Goal: Information Seeking & Learning: Learn about a topic

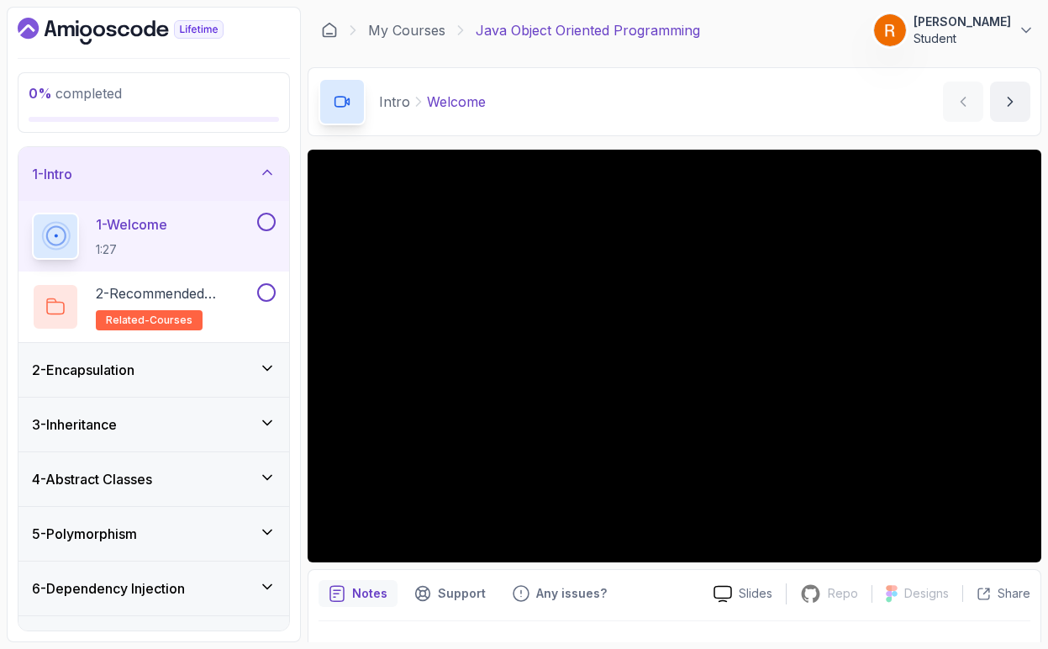
click at [203, 243] on div "1 - Welcome 1:27" at bounding box center [143, 236] width 222 height 47
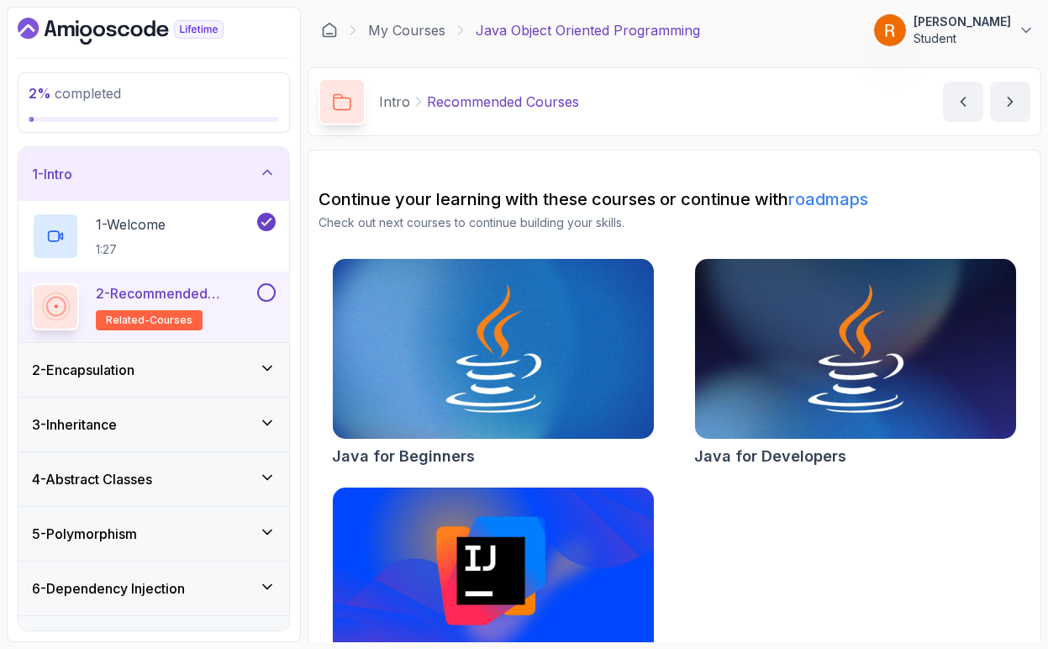
click at [259, 307] on button "2 - Recommended Courses related-courses" at bounding box center [154, 306] width 244 height 47
click at [272, 293] on button at bounding box center [266, 292] width 18 height 18
click at [263, 368] on icon at bounding box center [267, 368] width 17 height 17
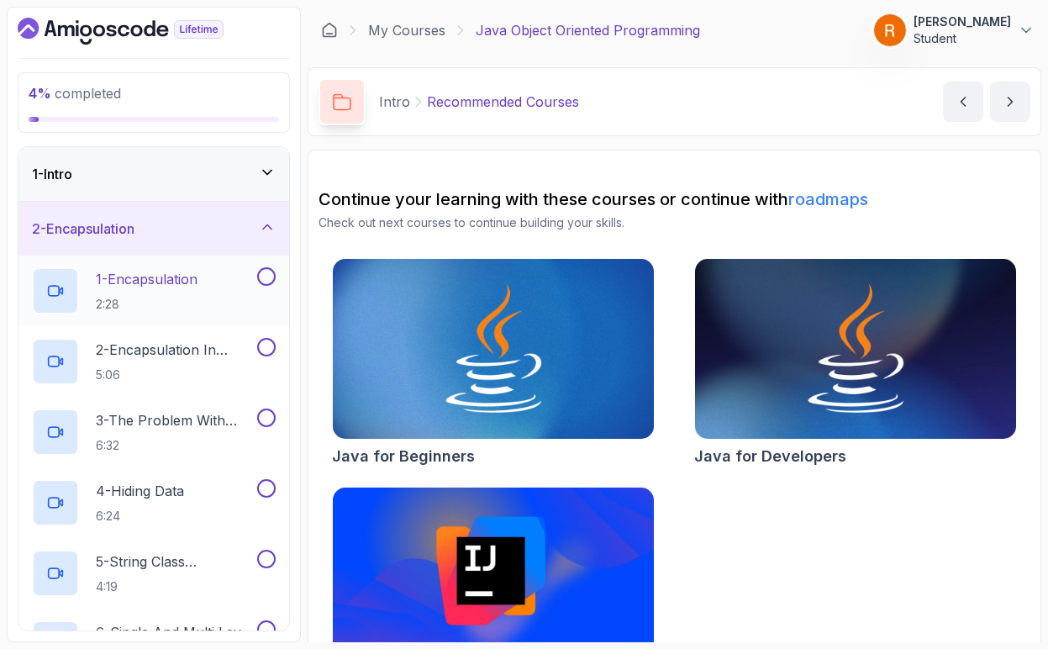
click at [251, 286] on div "1 - Encapsulation 2:28" at bounding box center [143, 290] width 222 height 47
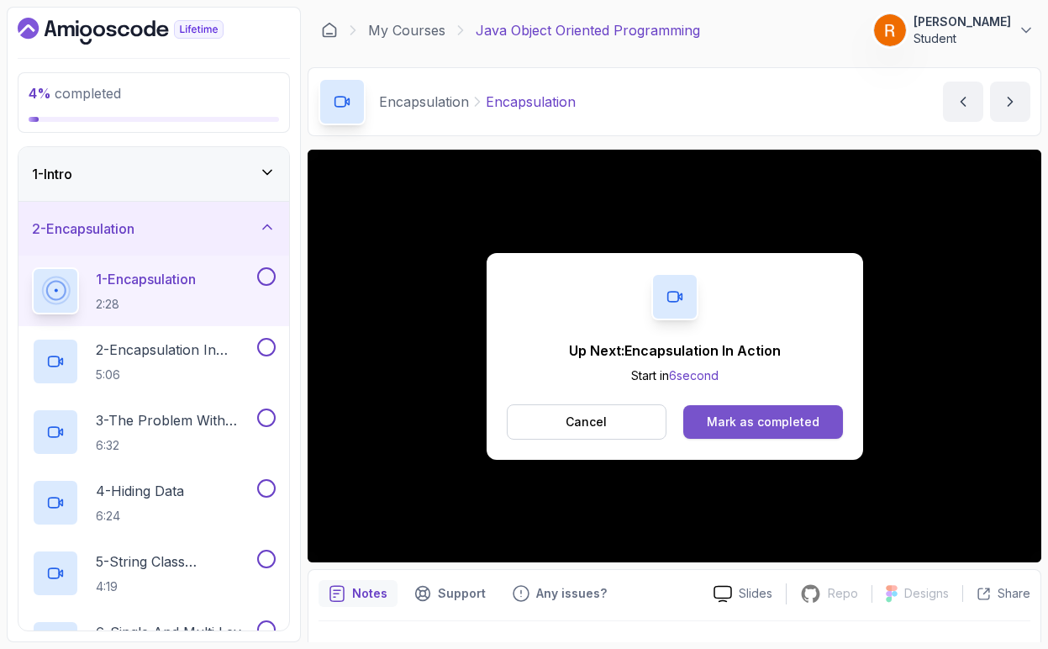
click at [729, 430] on button "Mark as completed" at bounding box center [762, 422] width 159 height 34
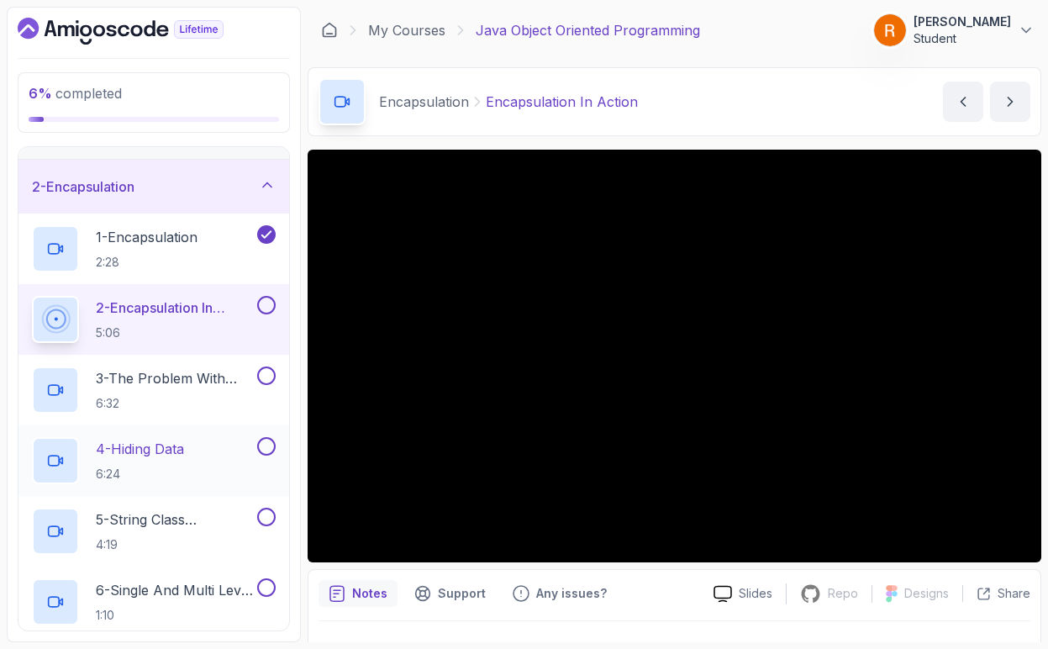
scroll to position [34, 0]
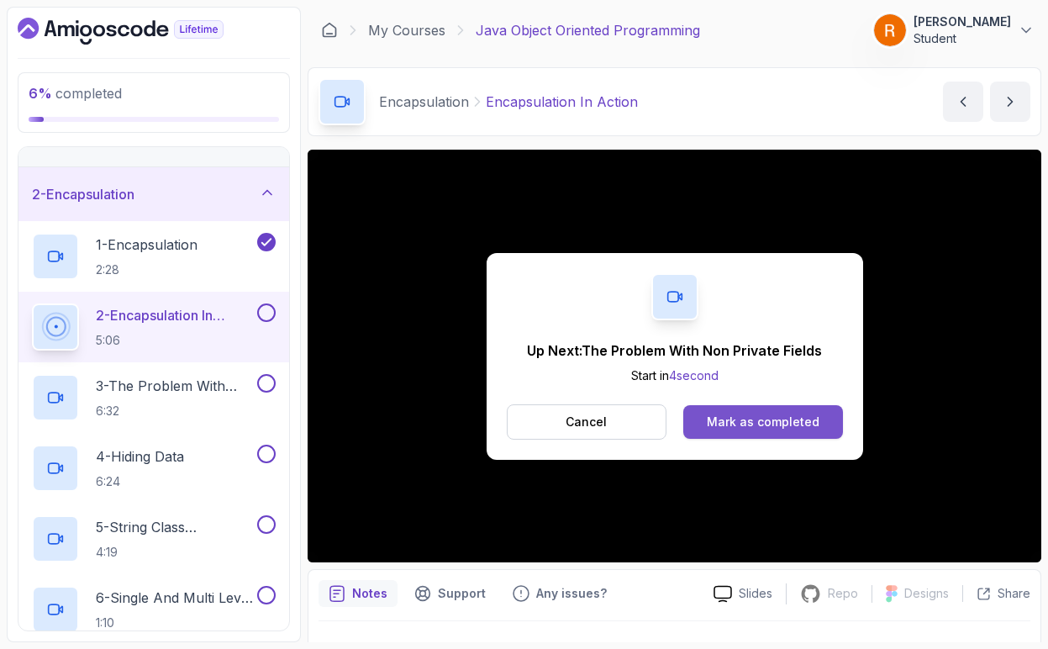
click at [736, 432] on button "Mark as completed" at bounding box center [762, 422] width 159 height 34
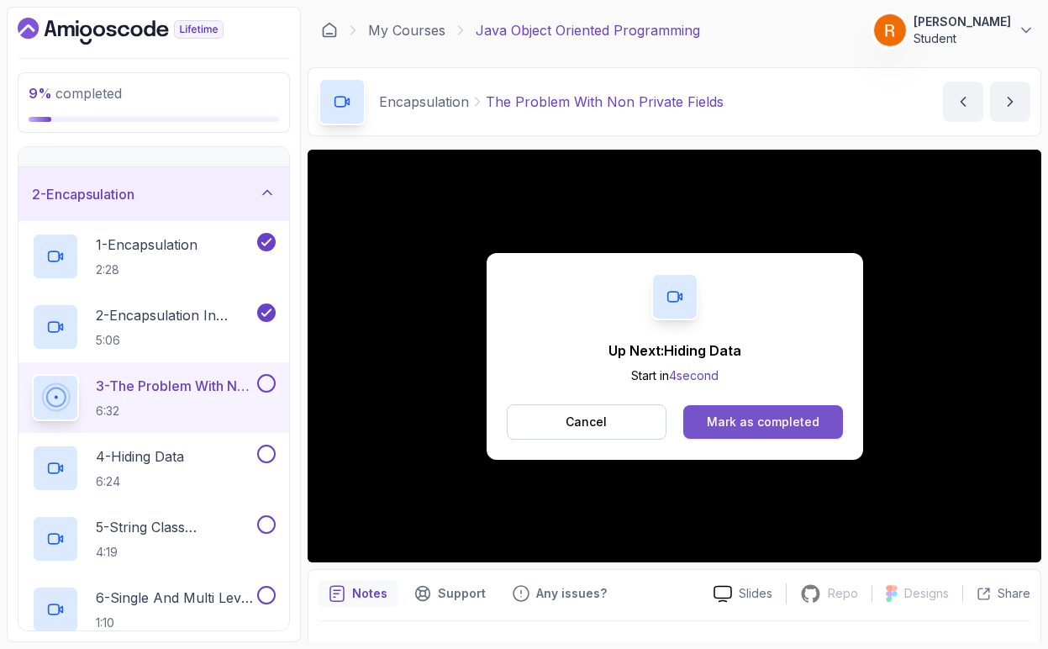
click at [748, 428] on div "Mark as completed" at bounding box center [763, 422] width 113 height 17
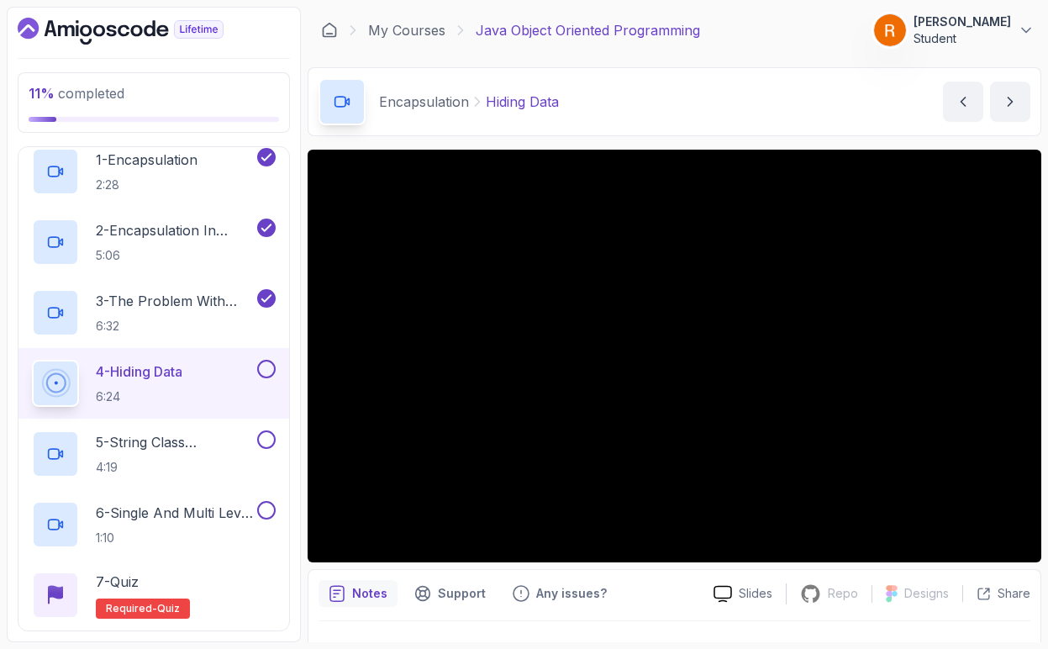
scroll to position [120, 0]
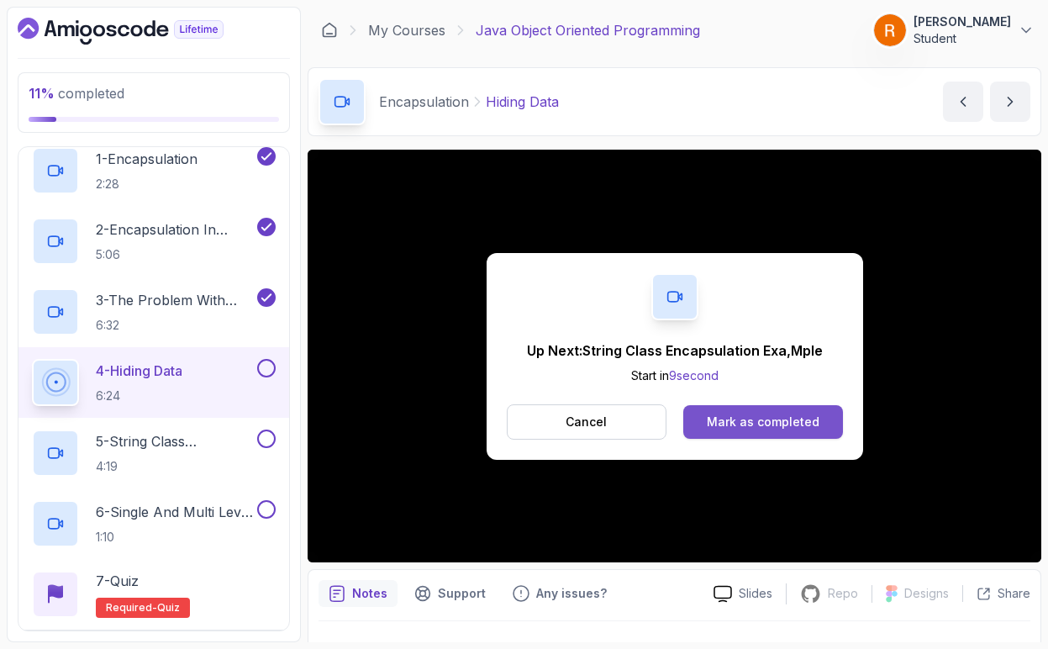
click at [697, 419] on button "Mark as completed" at bounding box center [762, 422] width 159 height 34
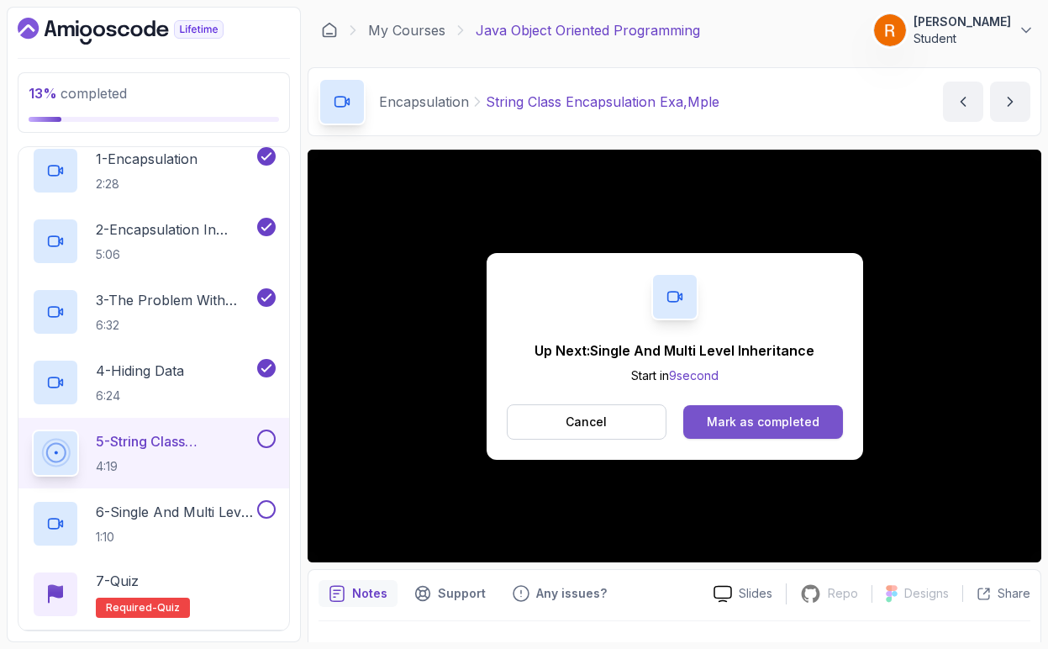
click at [718, 431] on button "Mark as completed" at bounding box center [762, 422] width 159 height 34
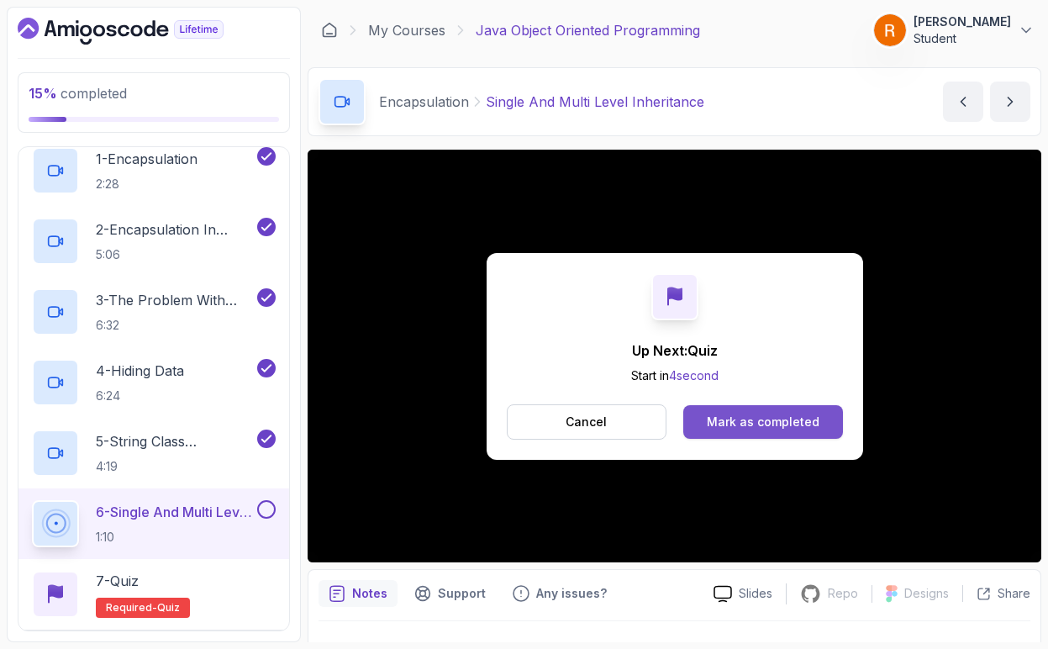
click at [793, 418] on div "Mark as completed" at bounding box center [763, 422] width 113 height 17
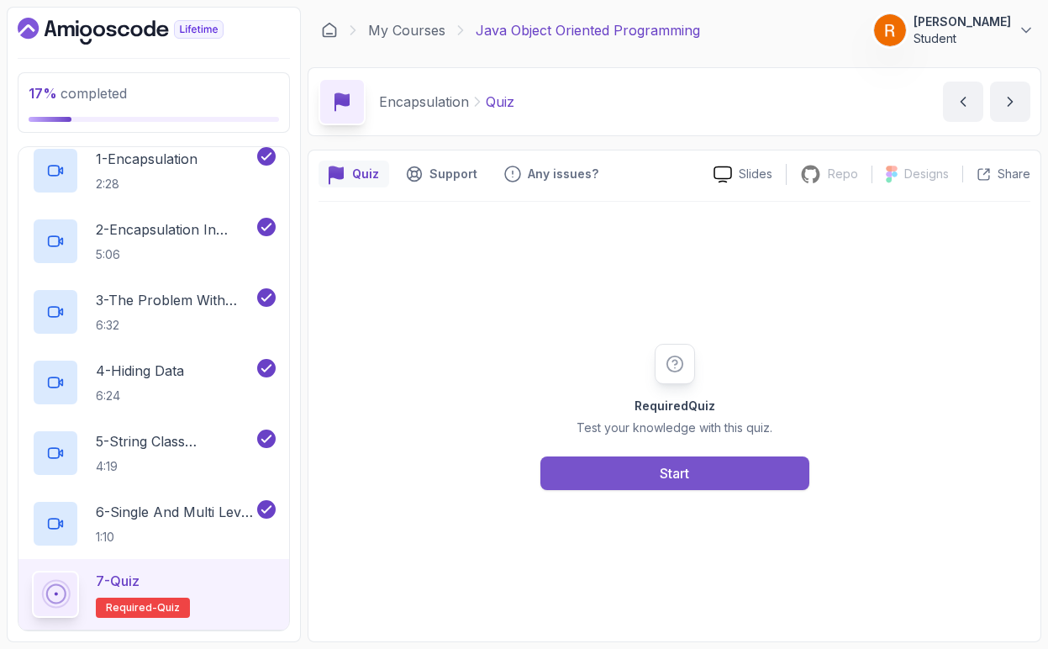
click at [605, 462] on button "Start" at bounding box center [675, 473] width 269 height 34
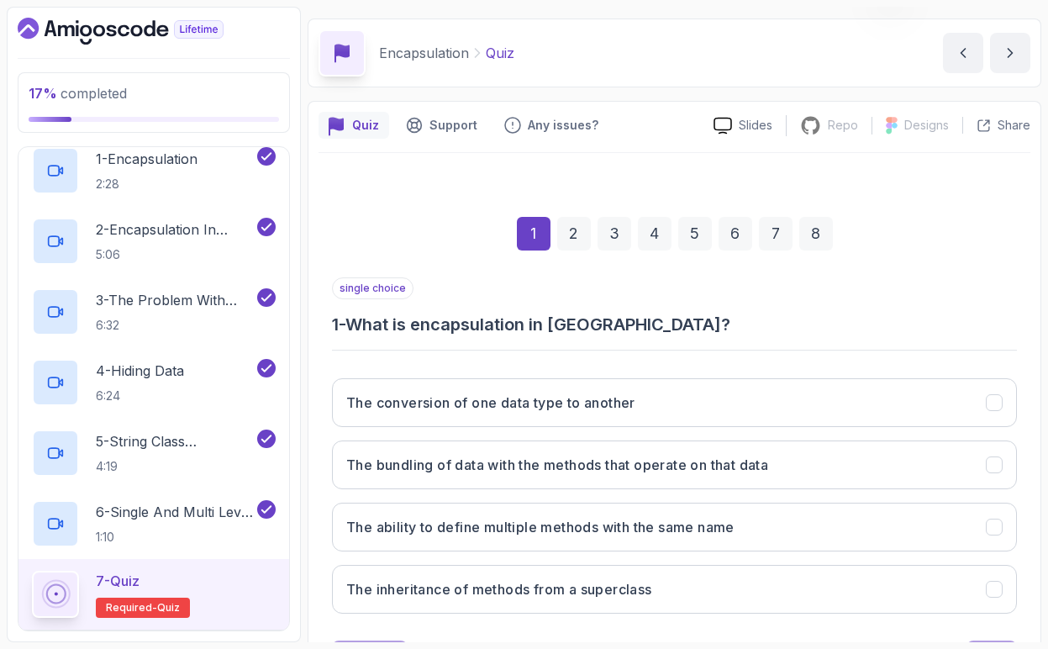
scroll to position [52, 0]
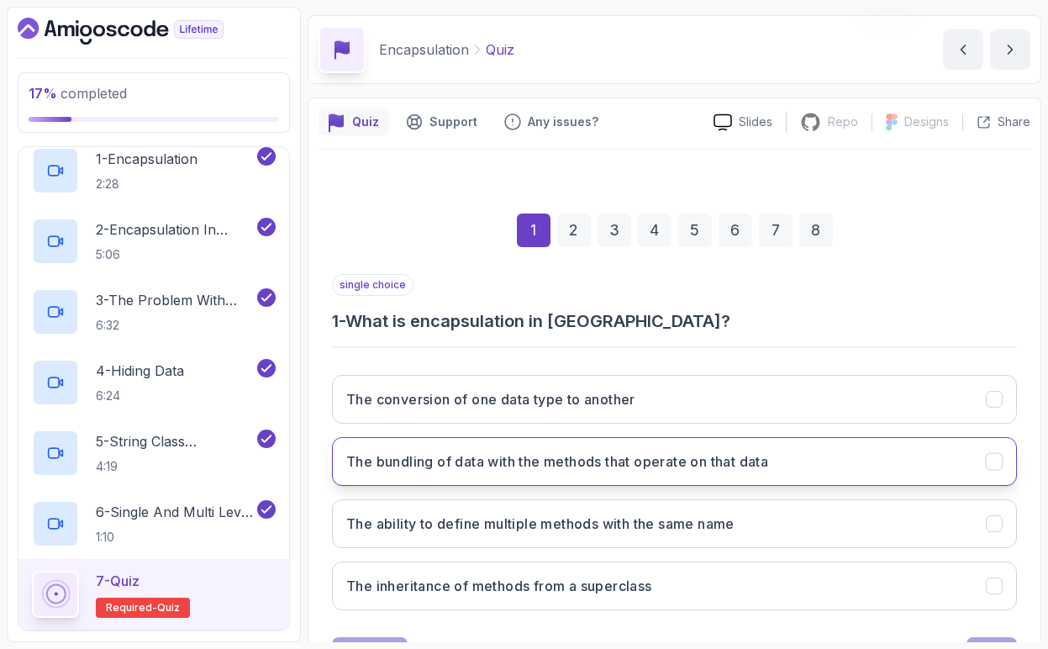
click at [643, 468] on h3 "The bundling of data with the methods that operate on that data" at bounding box center [557, 461] width 422 height 20
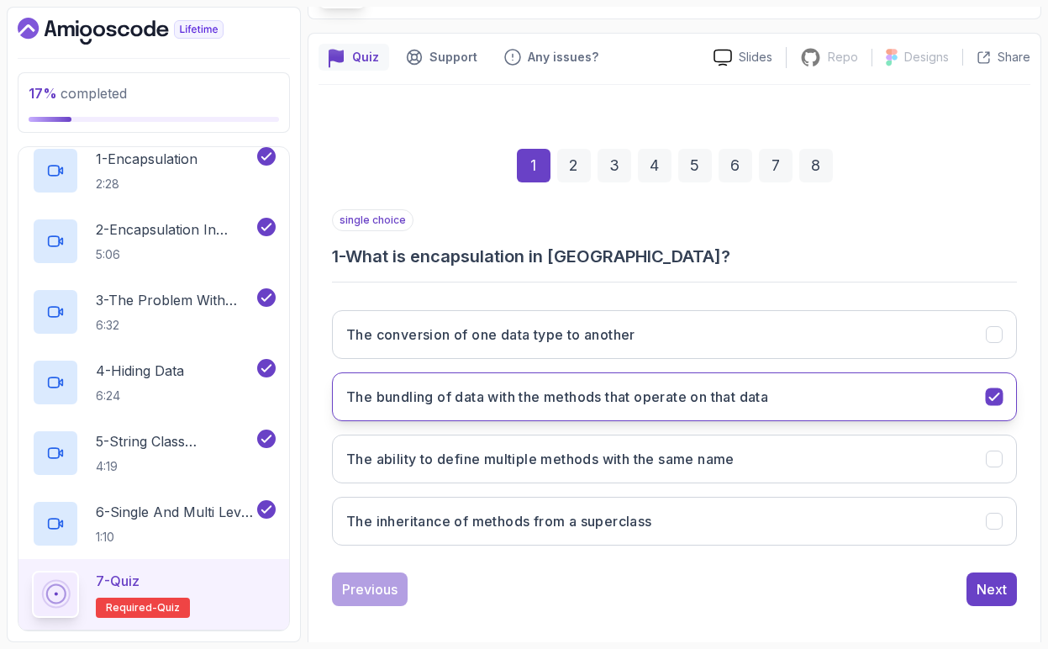
scroll to position [120, 0]
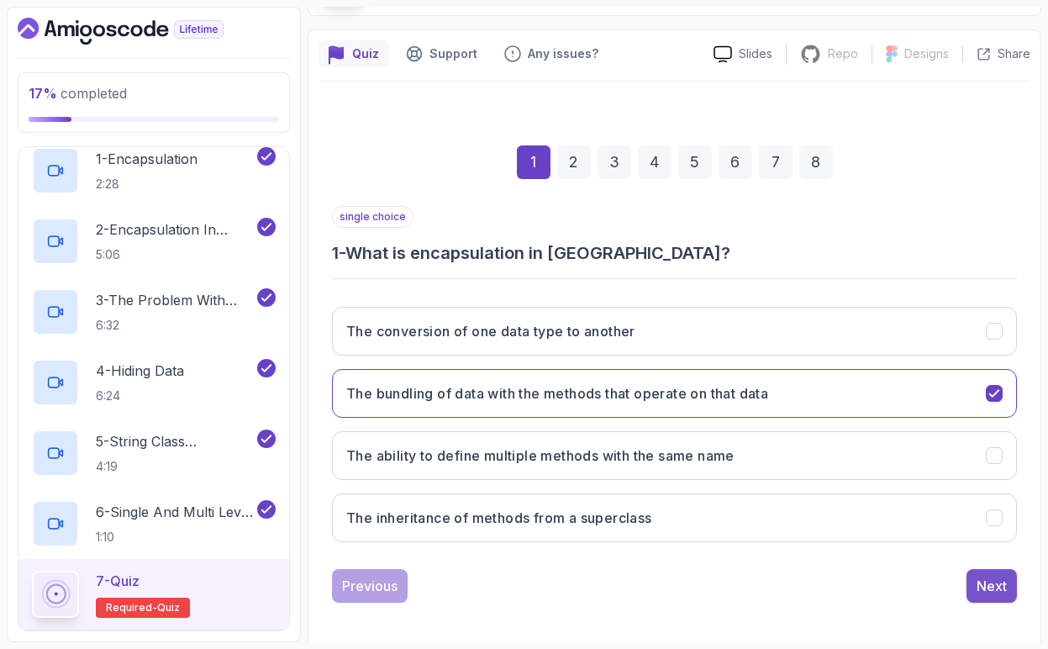
click at [1011, 599] on button "Next" at bounding box center [992, 586] width 50 height 34
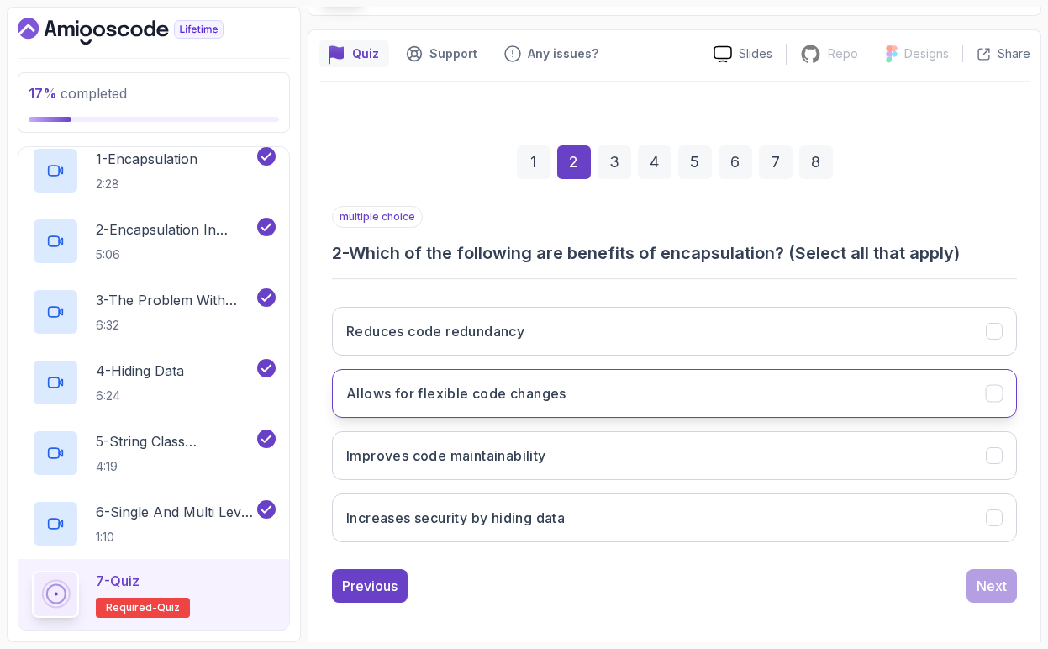
click at [453, 396] on h3 "Allows for flexible code changes" at bounding box center [456, 393] width 220 height 20
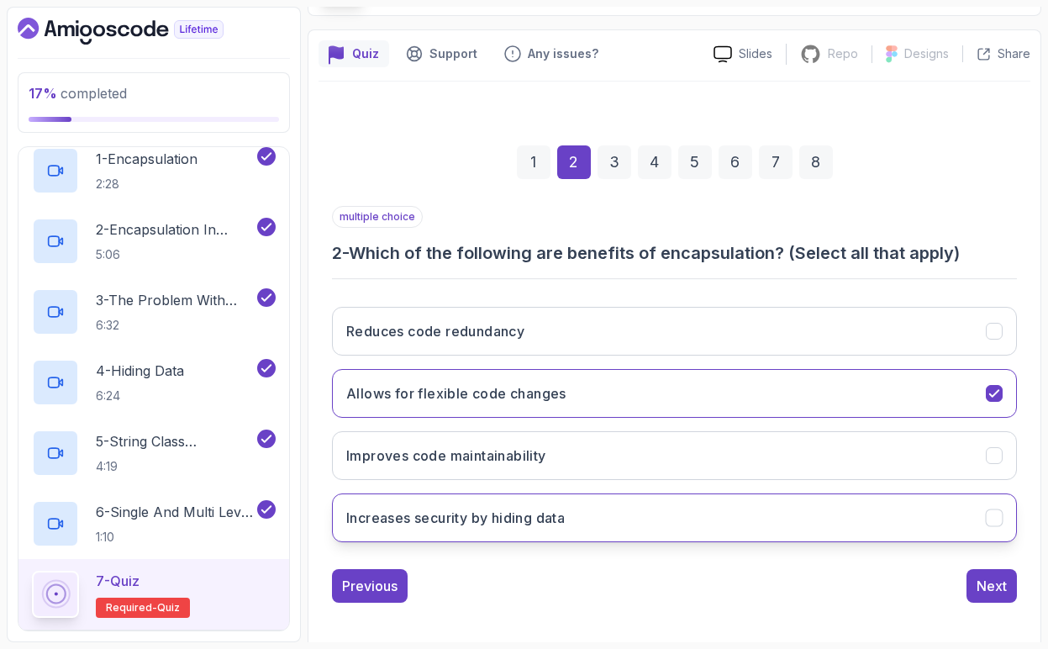
click at [480, 526] on h3 "Increases security by hiding data" at bounding box center [455, 518] width 219 height 20
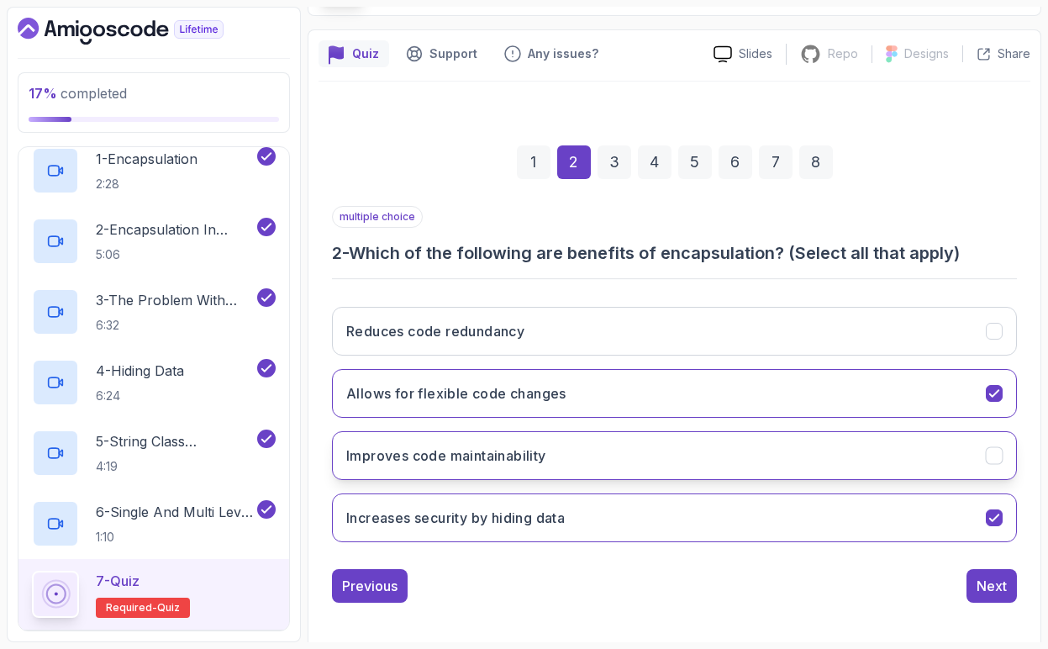
click at [490, 468] on button "Improves code maintainability" at bounding box center [674, 455] width 685 height 49
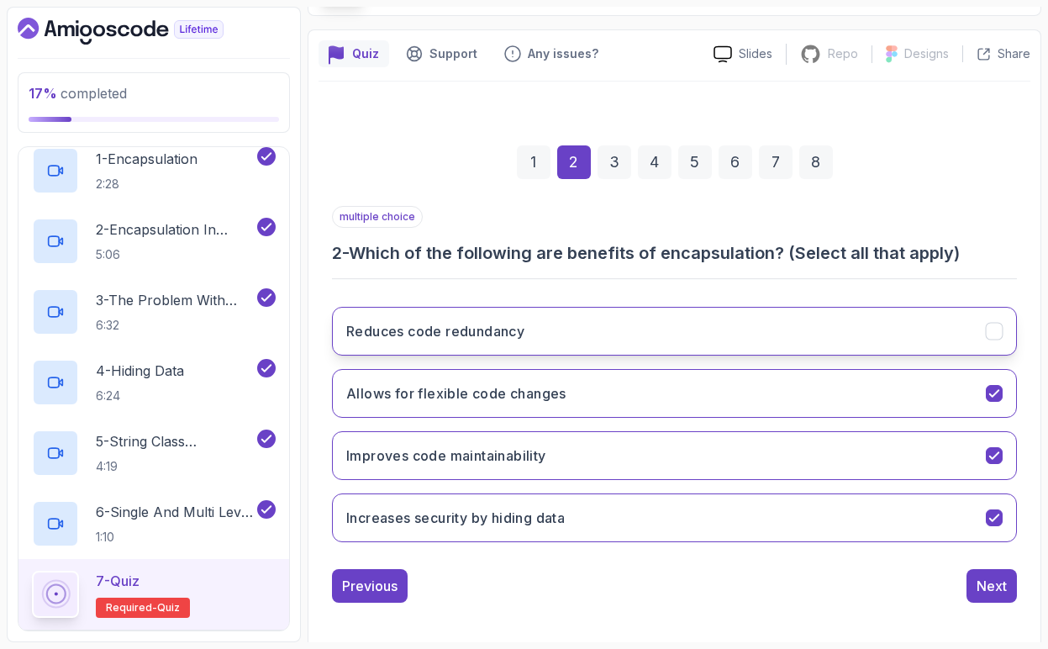
click at [609, 339] on button "Reduces code redundancy" at bounding box center [674, 331] width 685 height 49
click at [989, 583] on div "Next" at bounding box center [992, 586] width 30 height 20
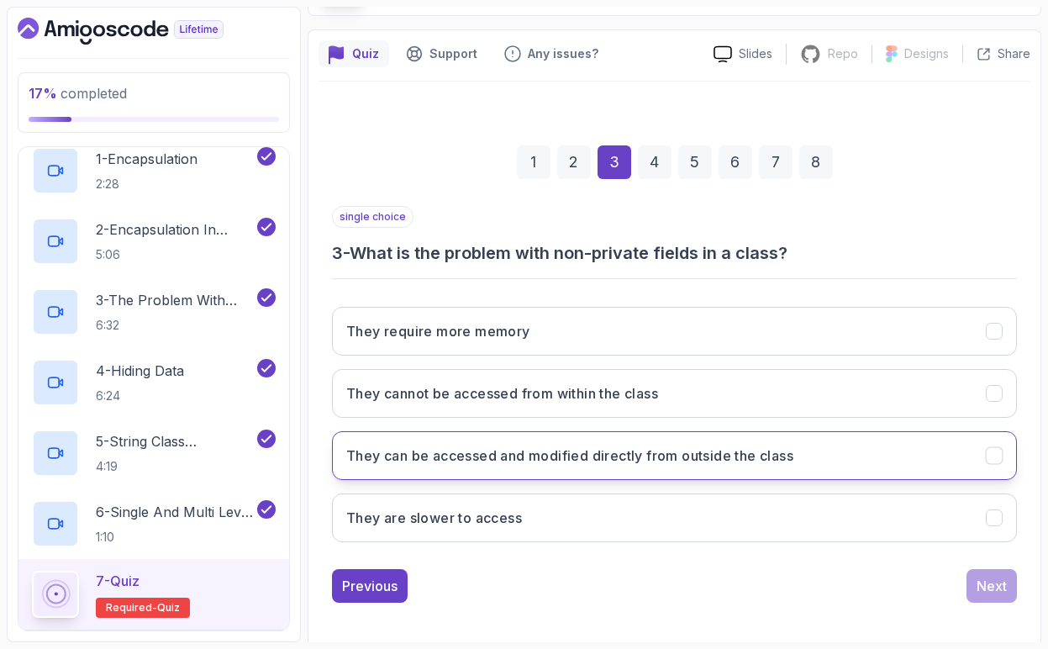
click at [484, 462] on h3 "They can be accessed and modified directly from outside the class" at bounding box center [569, 456] width 447 height 20
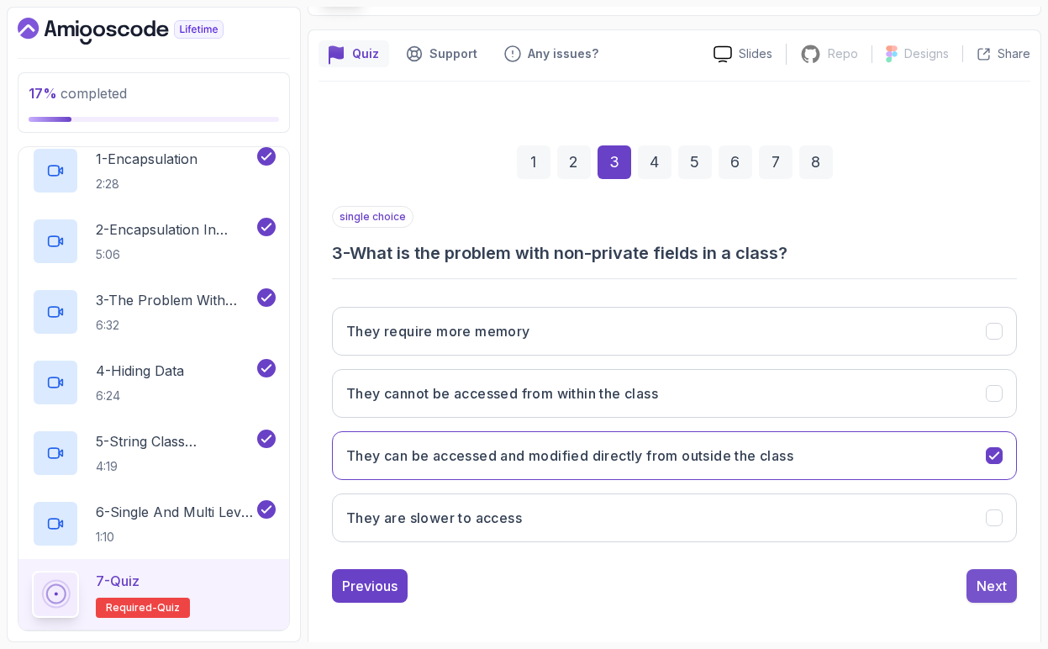
click at [984, 579] on div "Next" at bounding box center [992, 586] width 30 height 20
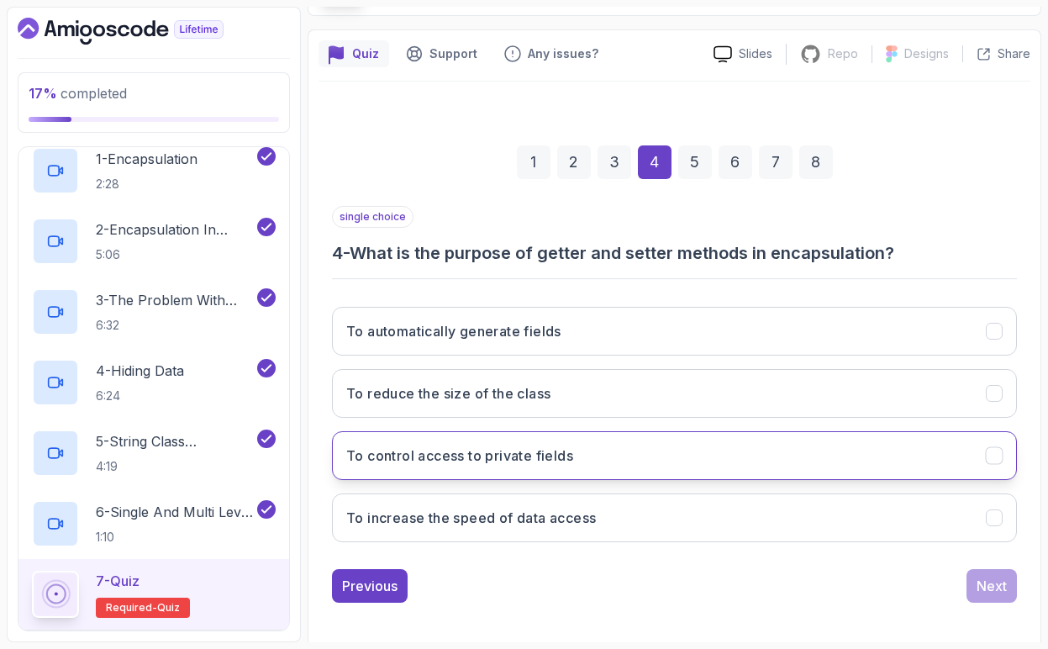
click at [514, 457] on h3 "To control access to private fields" at bounding box center [459, 456] width 227 height 20
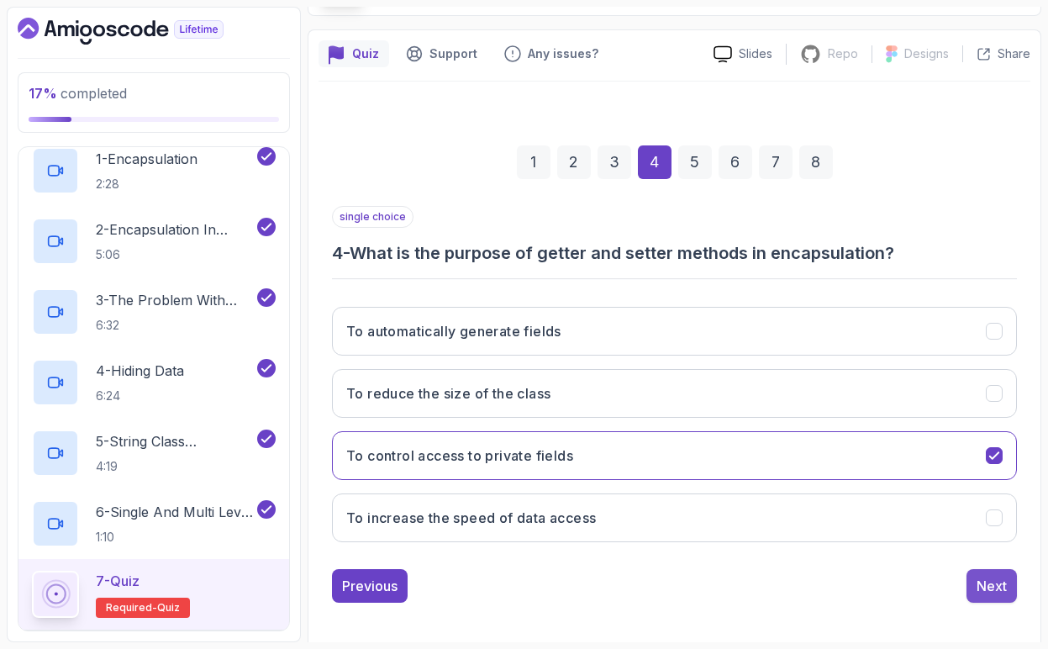
click at [984, 589] on div "Next" at bounding box center [992, 586] width 30 height 20
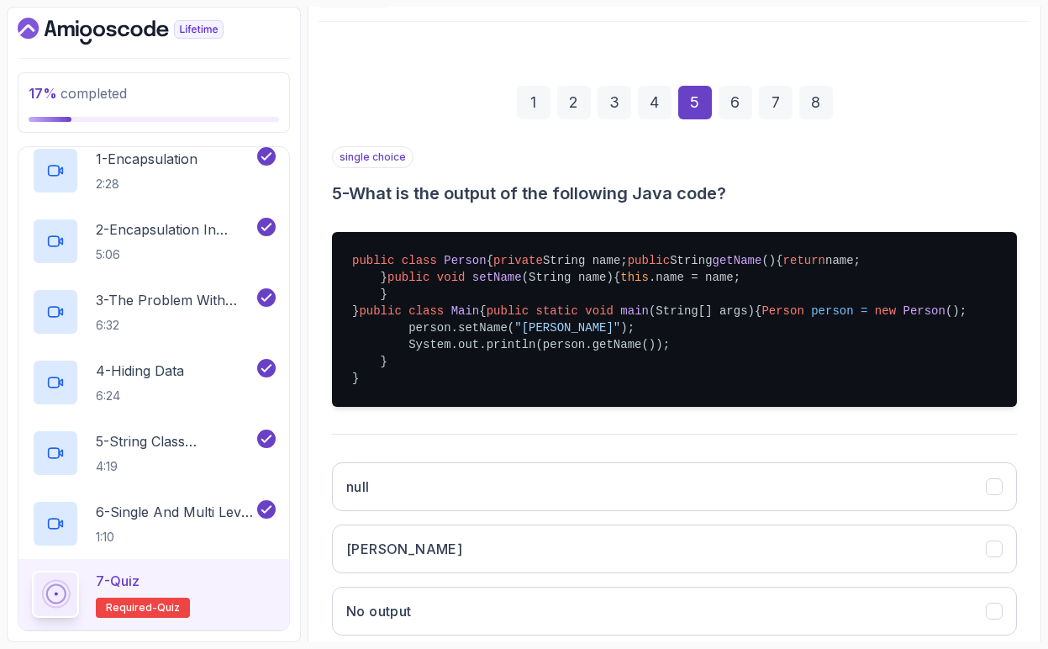
scroll to position [182, 0]
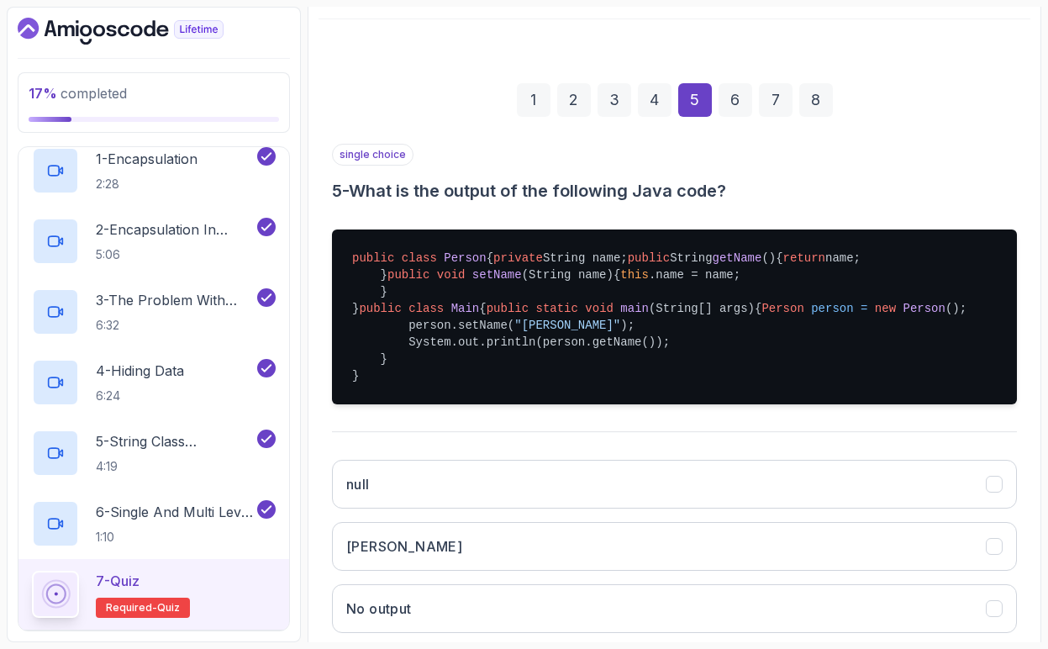
click at [903, 315] on span "Person" at bounding box center [924, 308] width 42 height 13
click at [492, 404] on pre "public class Person { private String name; public String getName () { return na…" at bounding box center [674, 317] width 685 height 175
click at [543, 332] on span ""[PERSON_NAME]"" at bounding box center [567, 325] width 106 height 13
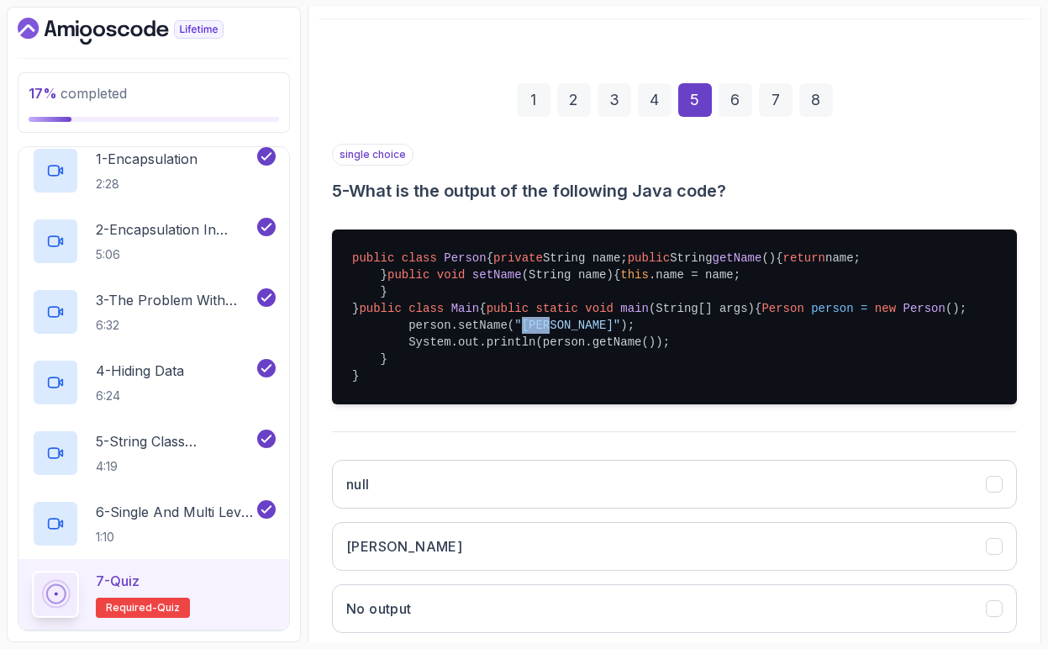
click at [543, 332] on span ""[PERSON_NAME]"" at bounding box center [567, 325] width 106 height 13
click at [495, 404] on pre "public class Person { private String name; public String getName () { return na…" at bounding box center [674, 317] width 685 height 175
click at [614, 404] on pre "public class Person { private String name; public String getName () { return na…" at bounding box center [674, 317] width 685 height 175
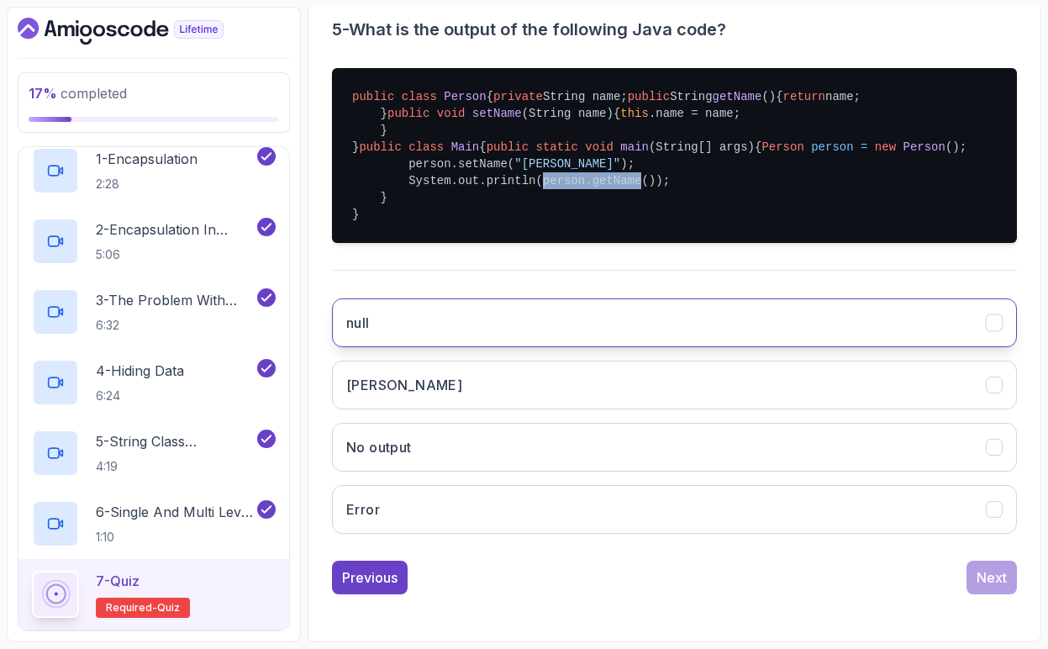
scroll to position [399, 0]
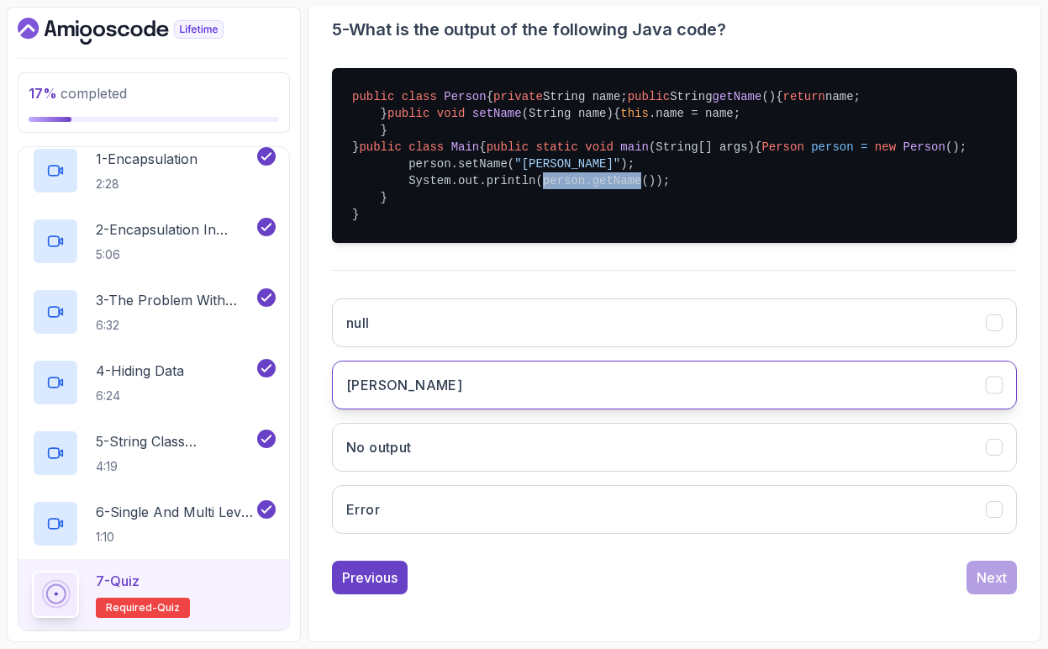
click at [539, 409] on button "[PERSON_NAME]" at bounding box center [674, 385] width 685 height 49
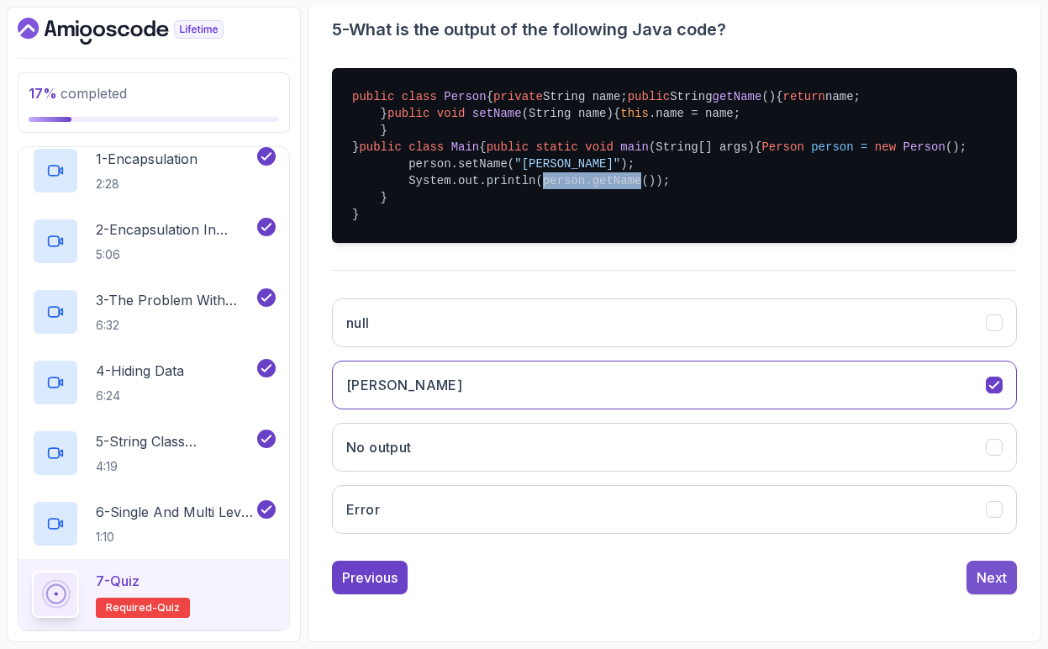
click at [979, 594] on button "Next" at bounding box center [992, 578] width 50 height 34
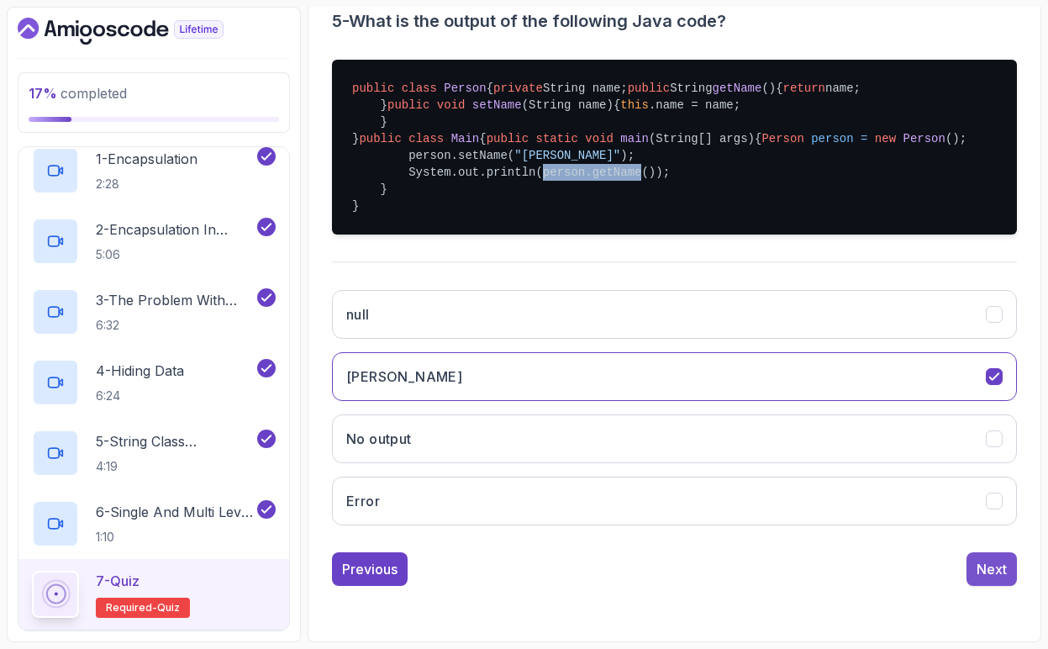
scroll to position [152, 0]
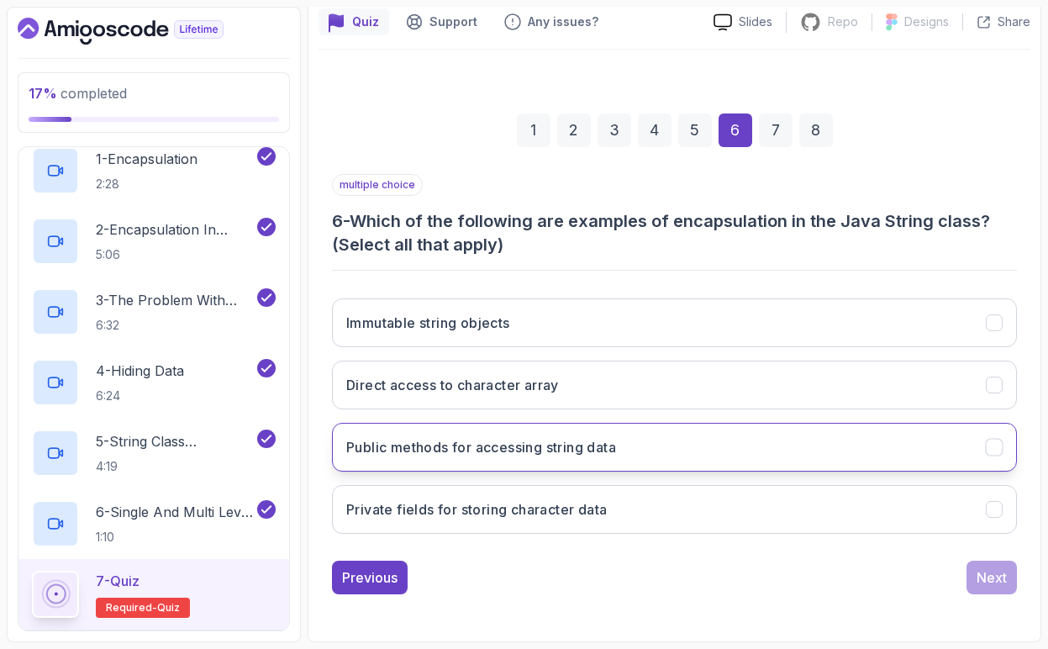
click at [595, 449] on h3 "Public methods for accessing string data" at bounding box center [481, 447] width 270 height 20
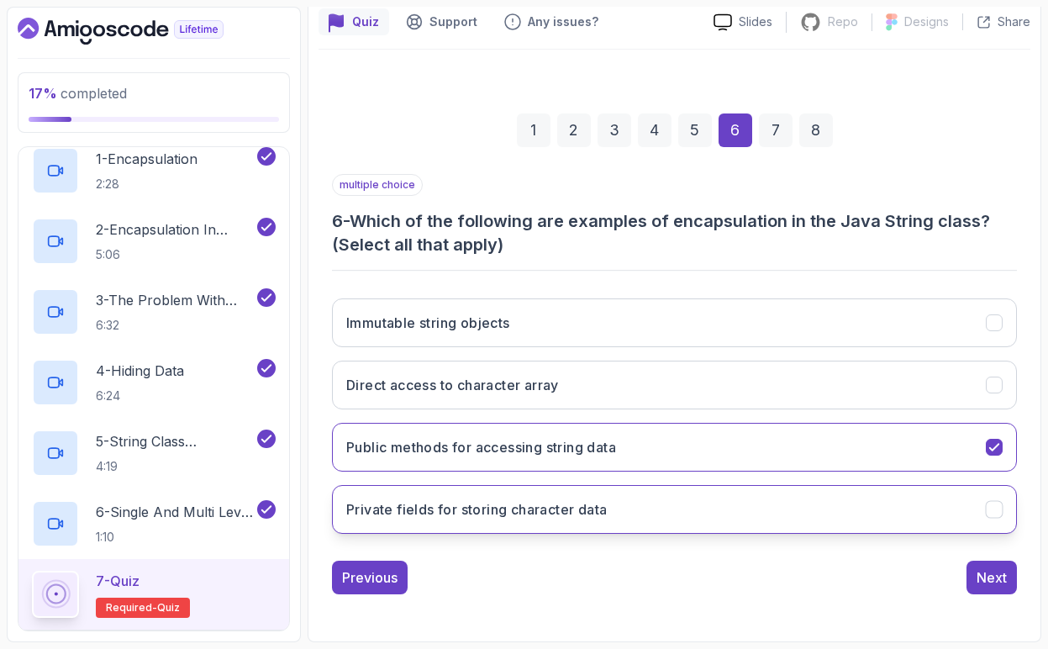
click at [479, 514] on h3 "Private fields for storing character data" at bounding box center [476, 509] width 261 height 20
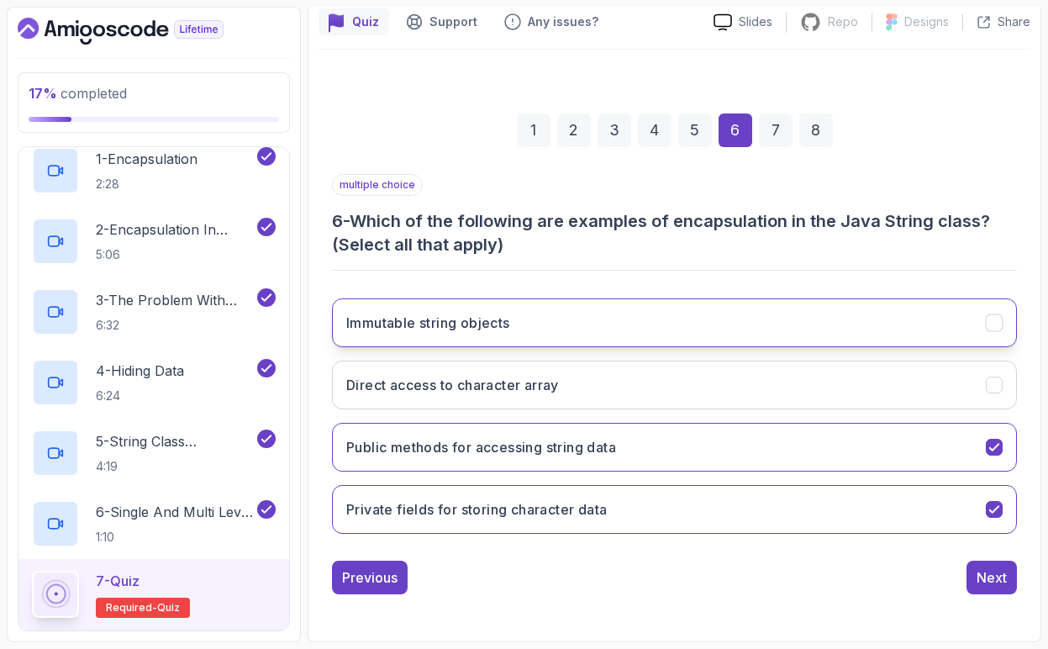
click at [509, 328] on h3 "Immutable string objects" at bounding box center [428, 323] width 164 height 20
click at [977, 582] on div "Next" at bounding box center [992, 577] width 30 height 20
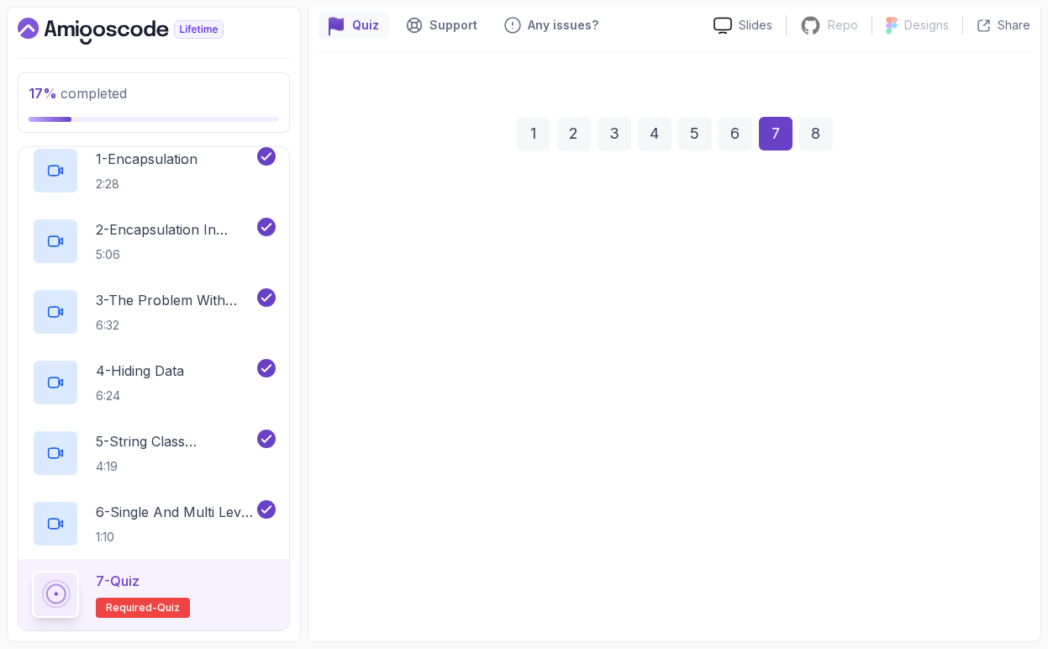
scroll to position [149, 0]
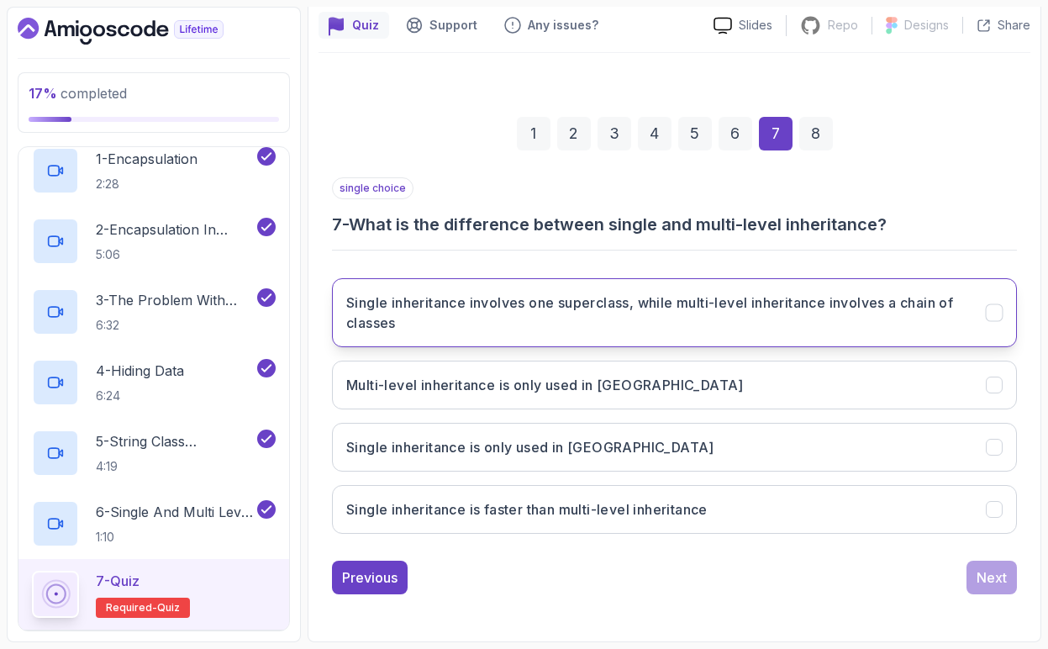
click at [630, 324] on h3 "Single inheritance involves one superclass, while multi-level inheritance invol…" at bounding box center [656, 313] width 620 height 40
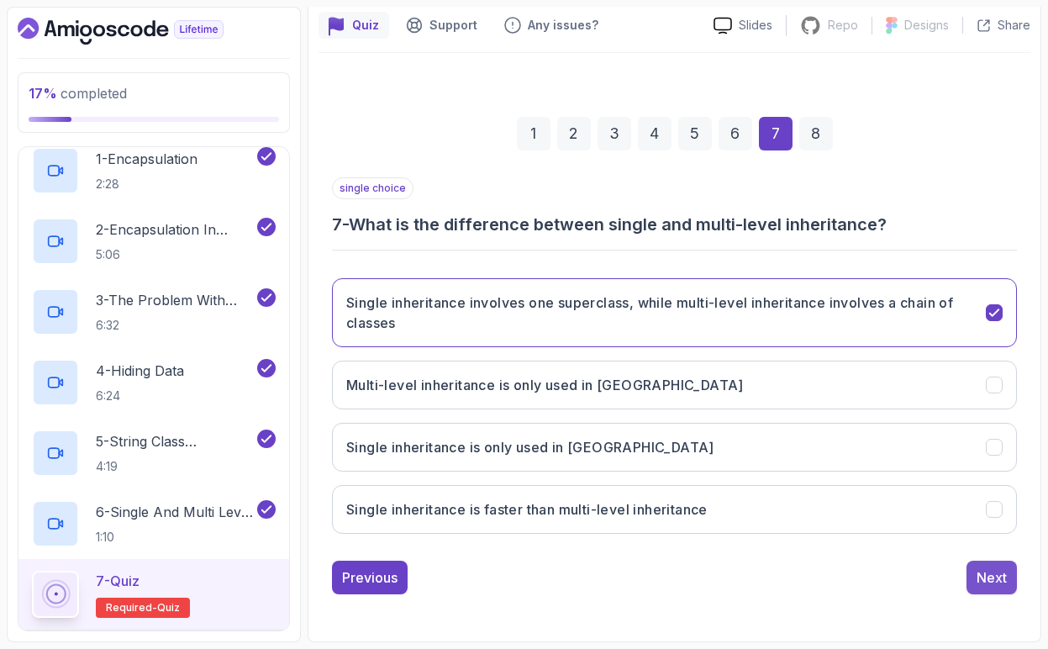
click at [988, 581] on div "Next" at bounding box center [992, 577] width 30 height 20
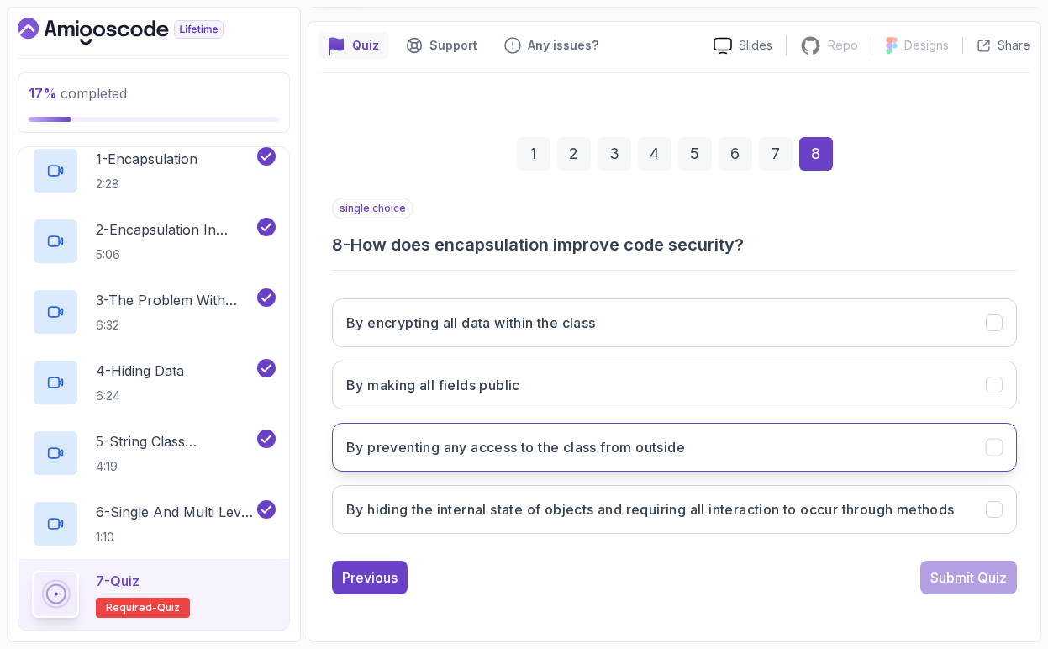
click at [588, 437] on h3 "By preventing any access to the class from outside" at bounding box center [515, 447] width 339 height 20
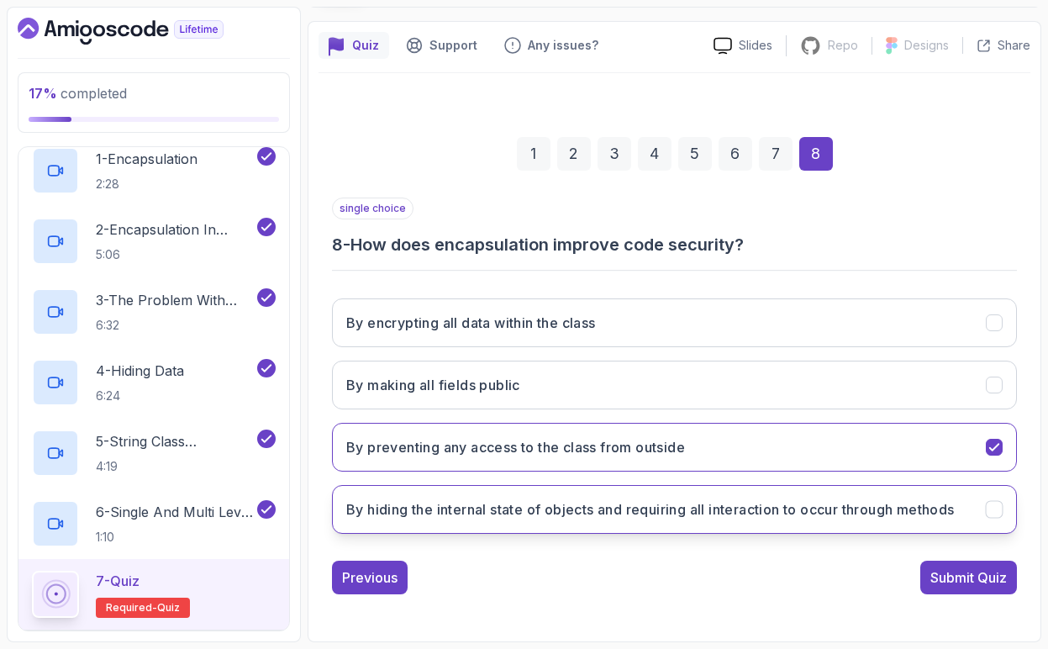
click at [503, 511] on h3 "By hiding the internal state of objects and requiring all interaction to occur …" at bounding box center [650, 509] width 609 height 20
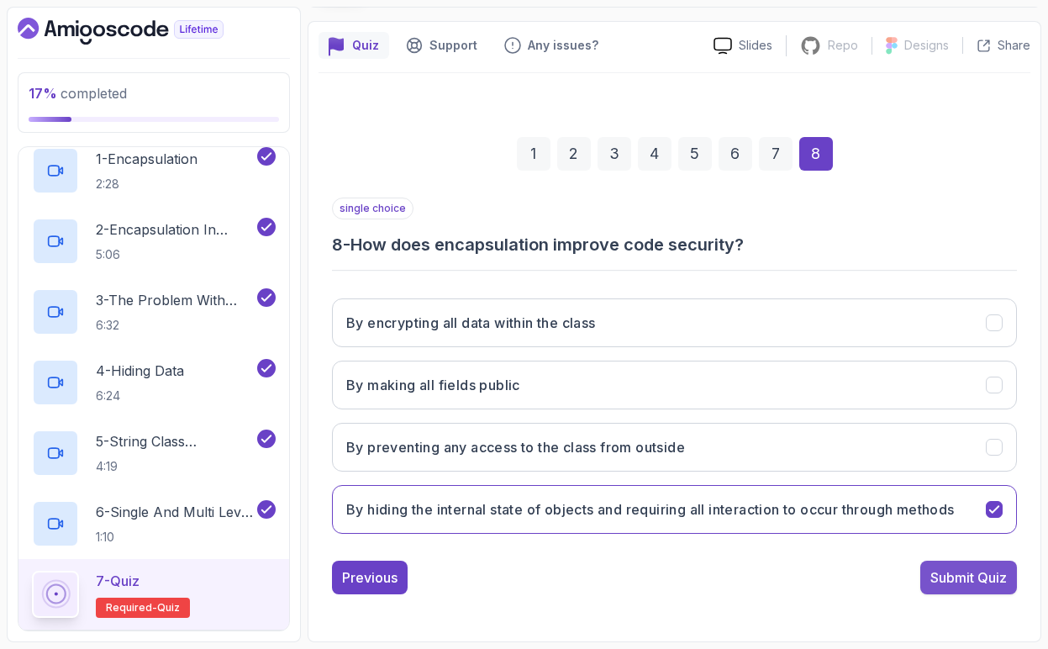
click at [952, 589] on button "Submit Quiz" at bounding box center [969, 578] width 97 height 34
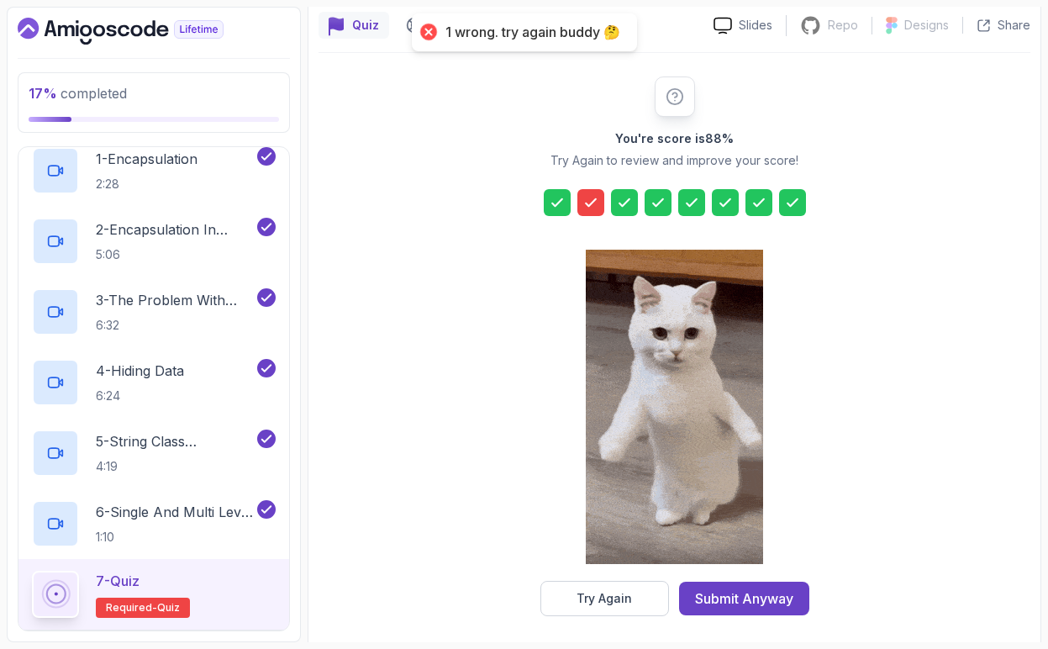
click at [585, 202] on icon at bounding box center [591, 202] width 17 height 17
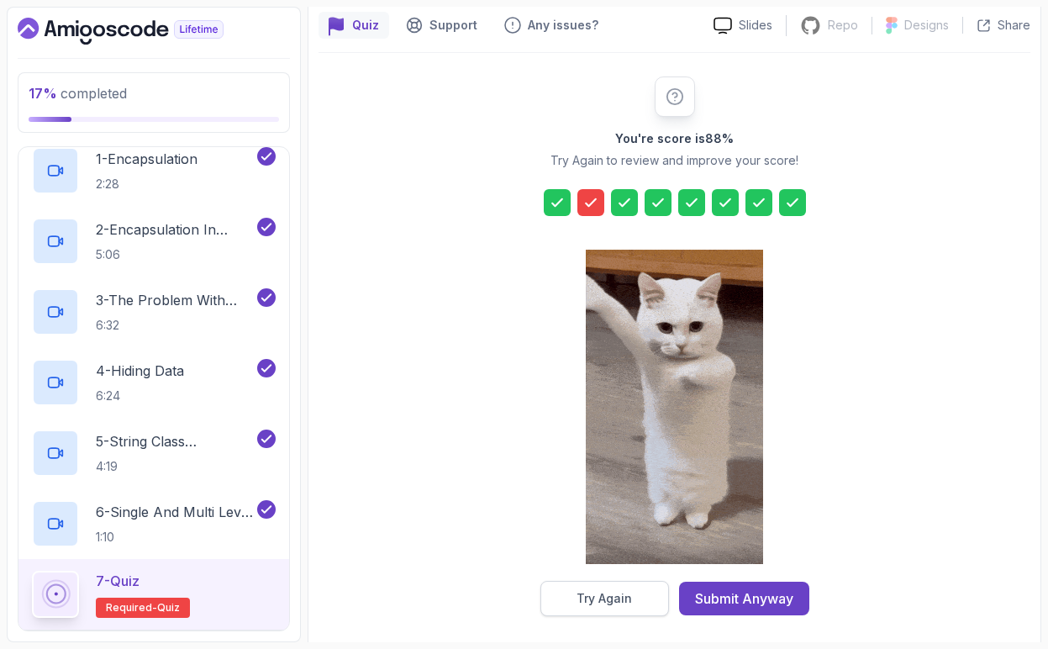
click at [645, 594] on button "Try Again" at bounding box center [605, 598] width 129 height 35
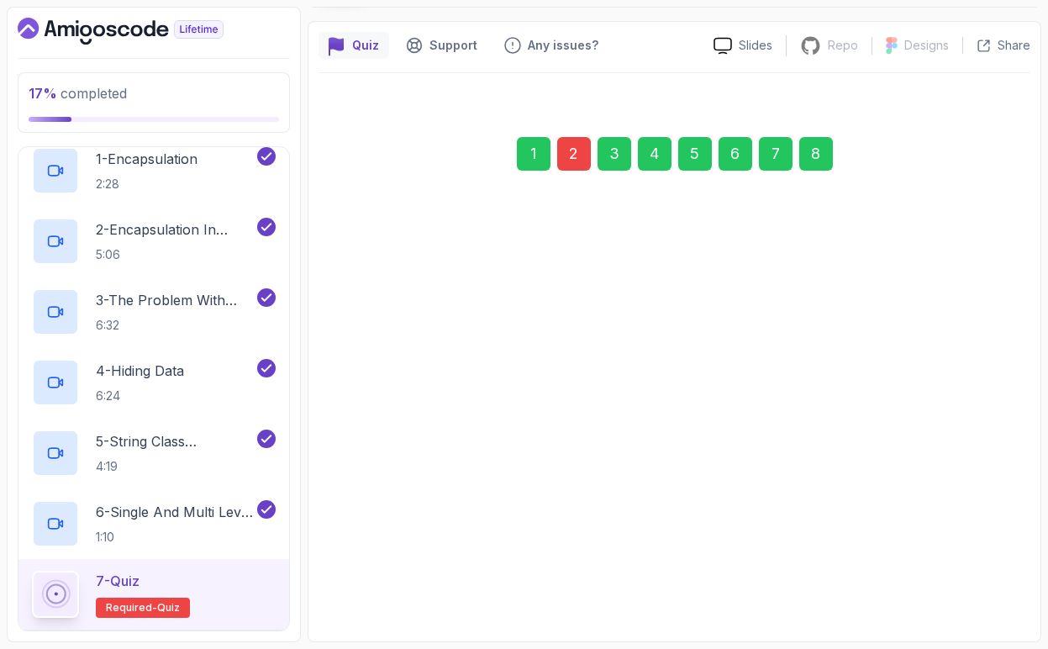
scroll to position [129, 0]
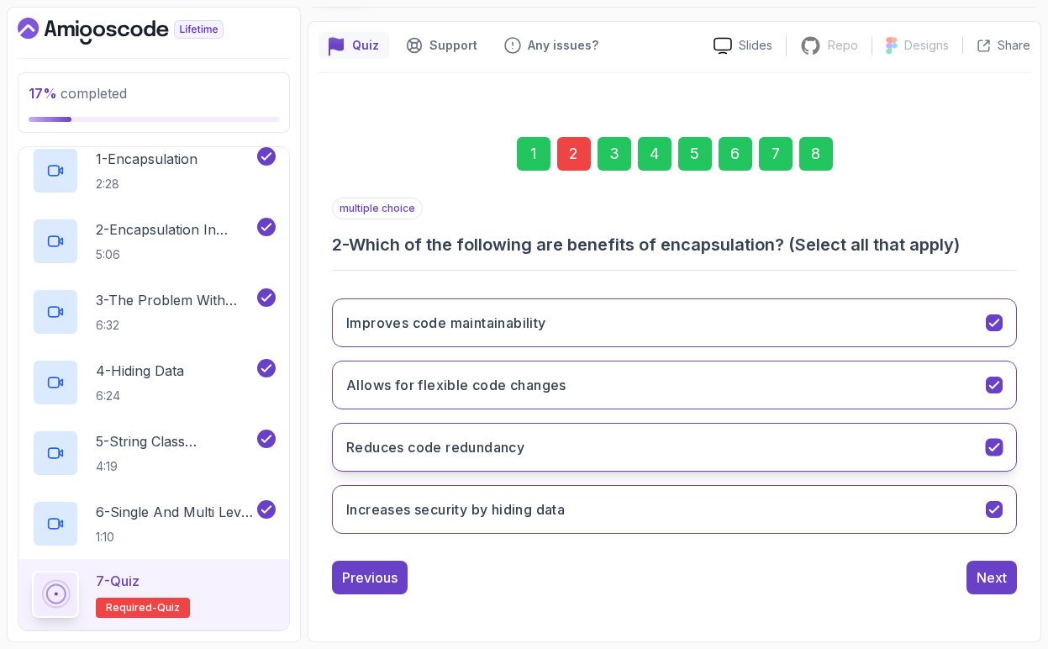
click at [992, 444] on icon "Reduces code redundancy" at bounding box center [995, 448] width 16 height 16
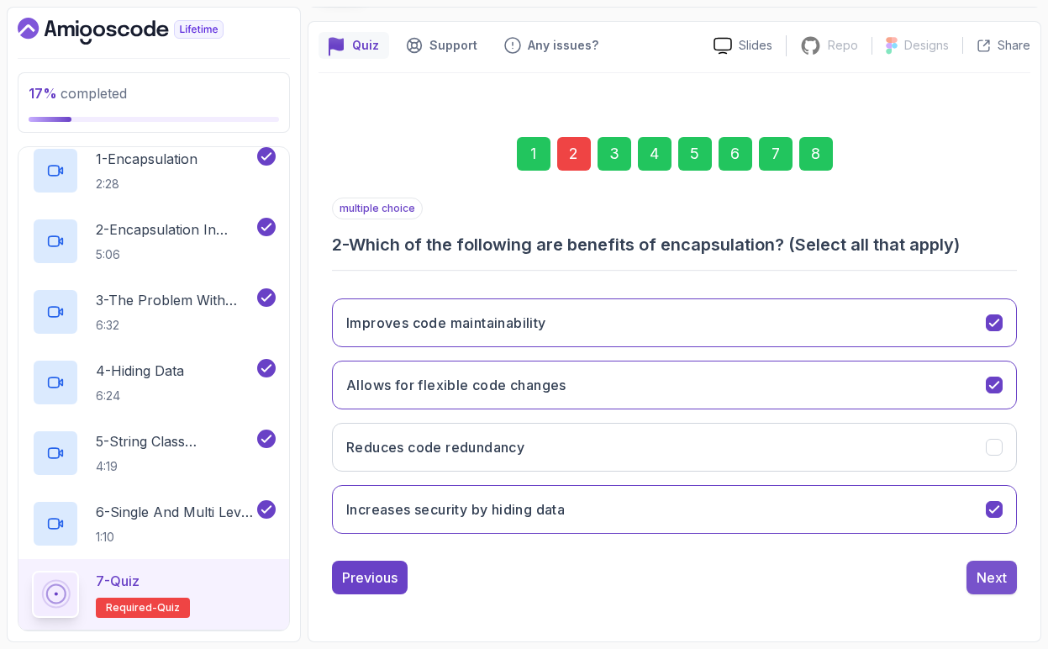
click at [993, 577] on div "Next" at bounding box center [992, 577] width 30 height 20
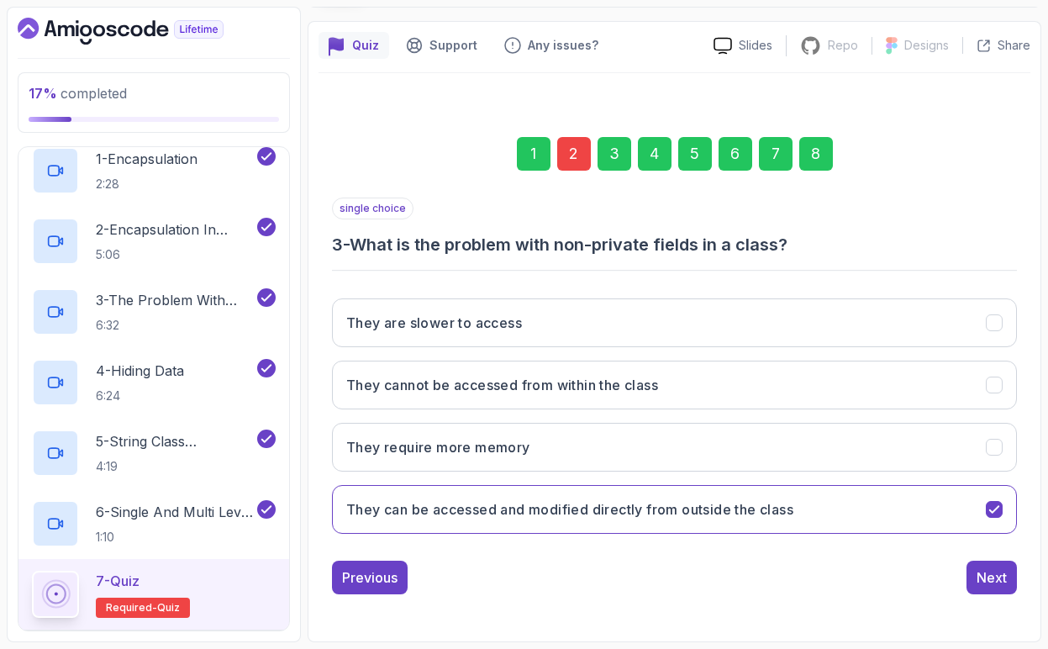
click at [821, 160] on div "8" at bounding box center [816, 154] width 34 height 34
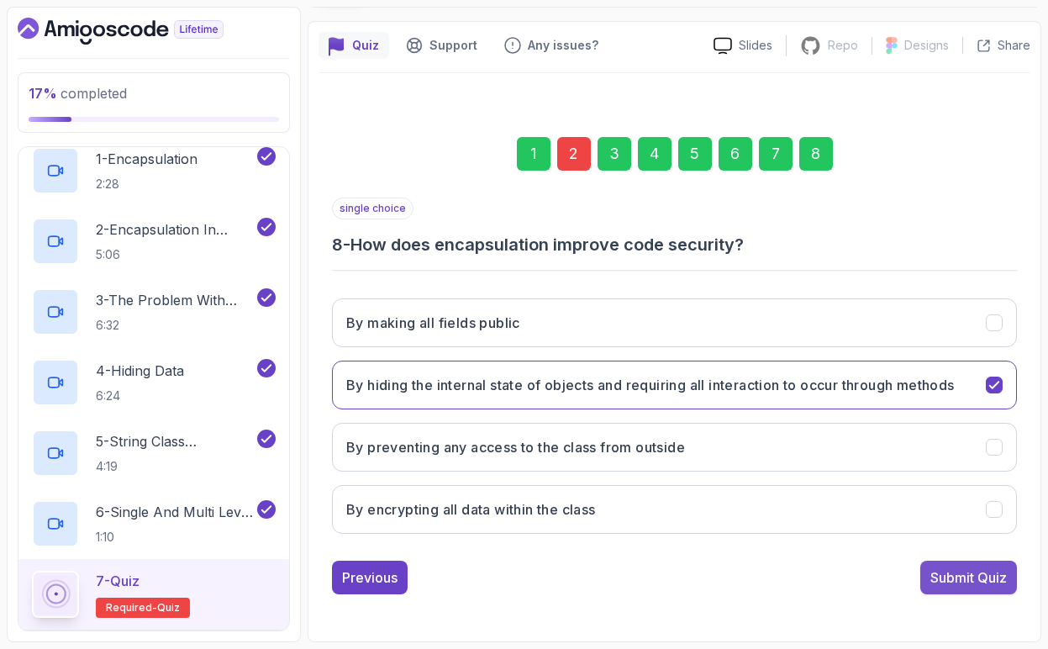
click at [987, 588] on div "Submit Quiz" at bounding box center [969, 577] width 77 height 20
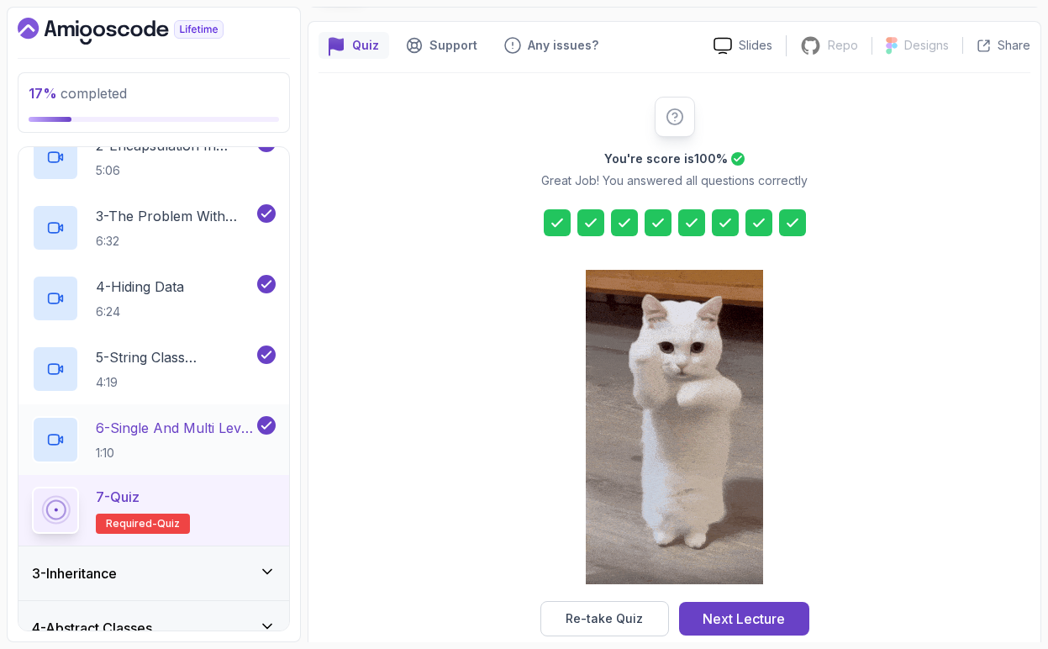
scroll to position [212, 0]
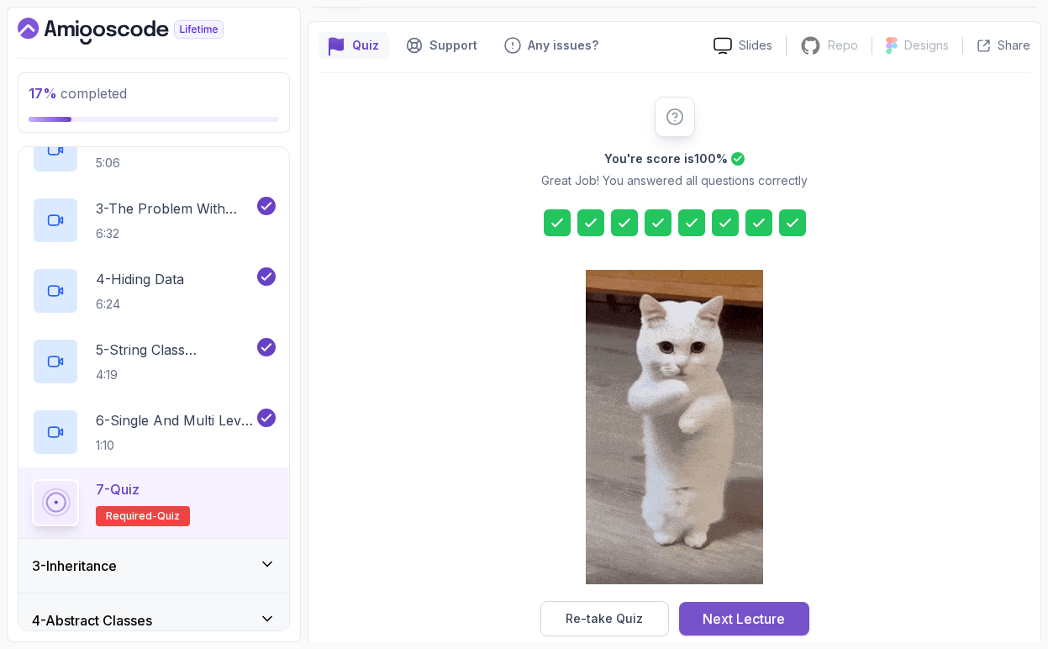
click at [742, 613] on div "Next Lecture" at bounding box center [744, 619] width 82 height 20
